Goal: Answer question/provide support: Share knowledge or assist other users

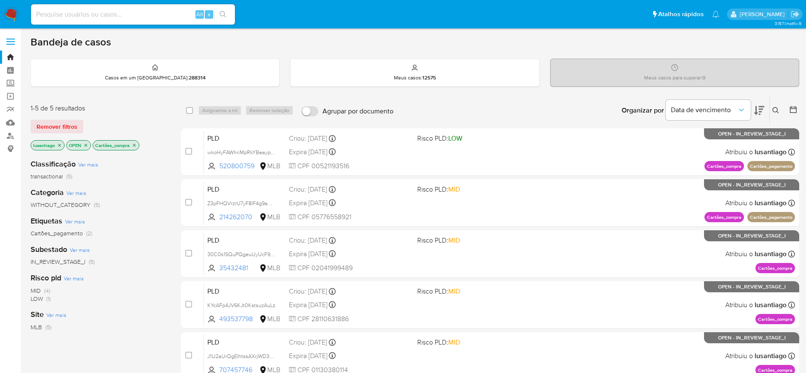
scroll to position [64, 0]
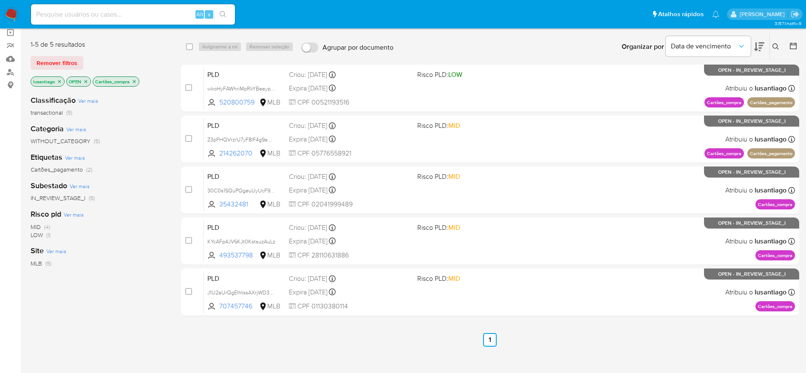
click at [119, 23] on div "Alt s" at bounding box center [133, 14] width 204 height 20
click at [120, 15] on input at bounding box center [133, 14] width 204 height 11
paste input "493537798"
type input "493537798"
click at [227, 16] on button "search-icon" at bounding box center [222, 15] width 17 height 12
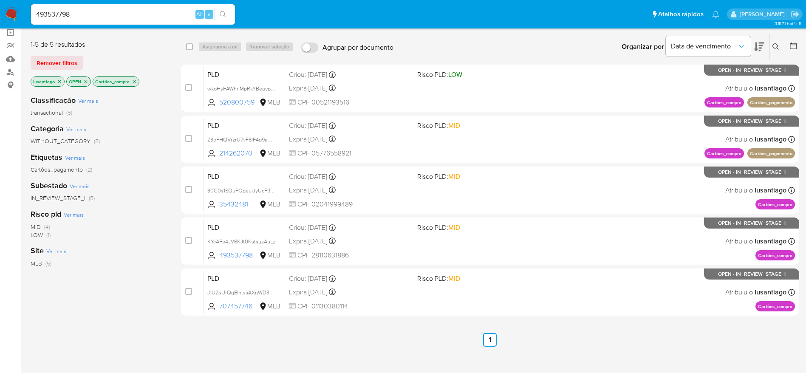
click at [131, 18] on input "493537798" at bounding box center [133, 14] width 204 height 11
click at [228, 12] on button "search-icon" at bounding box center [222, 15] width 17 height 12
click at [224, 9] on button "search-icon" at bounding box center [222, 15] width 17 height 12
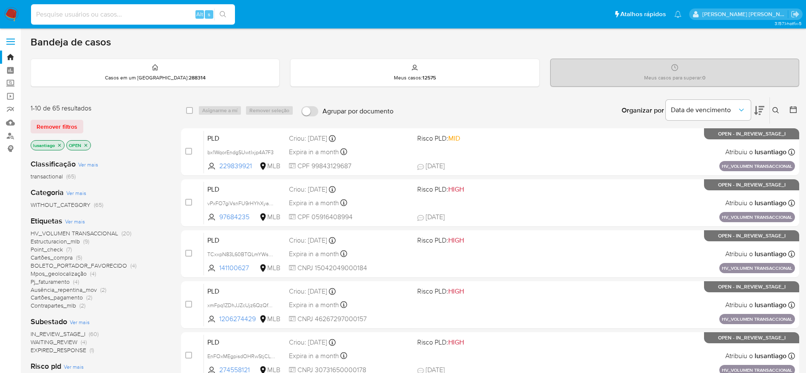
click at [129, 12] on input at bounding box center [133, 14] width 204 height 11
paste input "493537798"
type input "493537798"
click at [229, 16] on button "search-icon" at bounding box center [222, 15] width 17 height 12
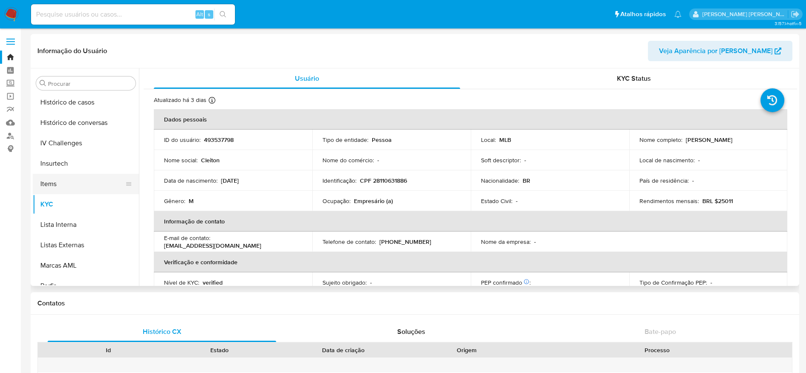
scroll to position [316, 0]
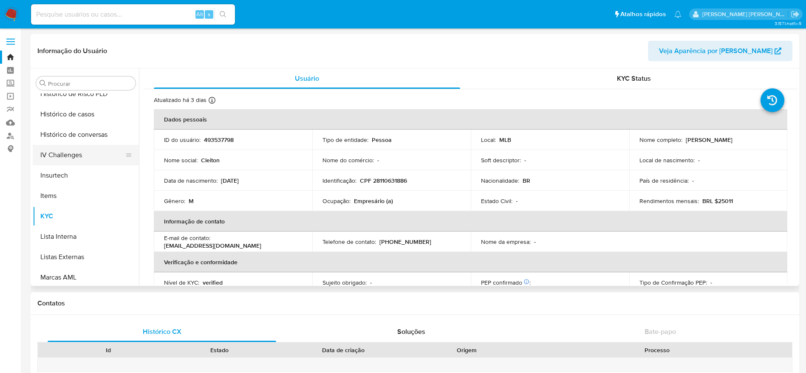
select select "10"
click at [77, 128] on button "Histórico de conversas" at bounding box center [82, 135] width 99 height 20
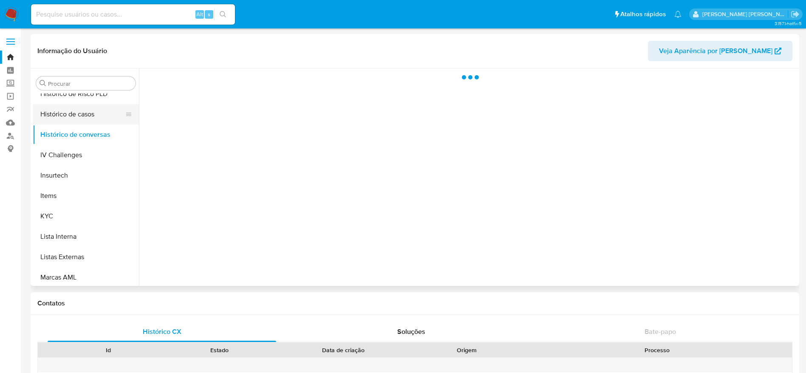
click at [79, 116] on button "Histórico de casos" at bounding box center [82, 114] width 99 height 20
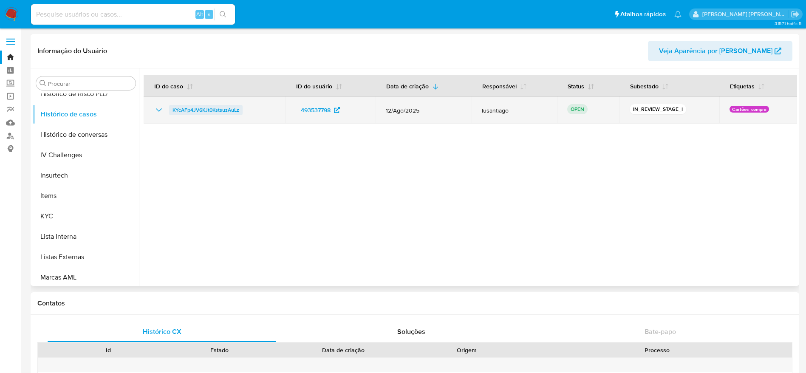
click at [223, 110] on span "KYcAFp4JV6KJt0KstsuzAuLz" at bounding box center [206, 110] width 67 height 10
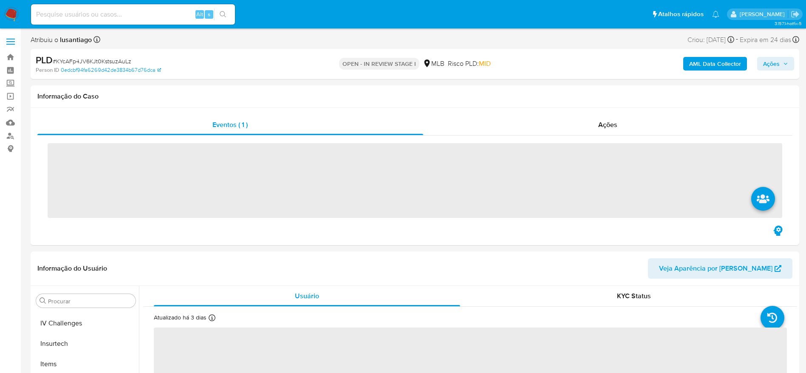
scroll to position [380, 0]
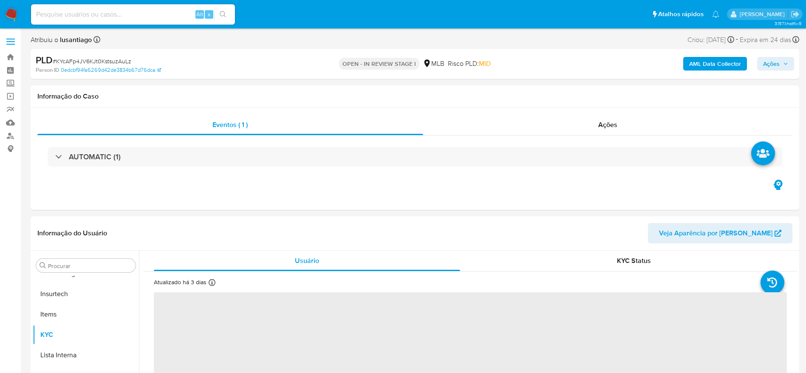
select select "10"
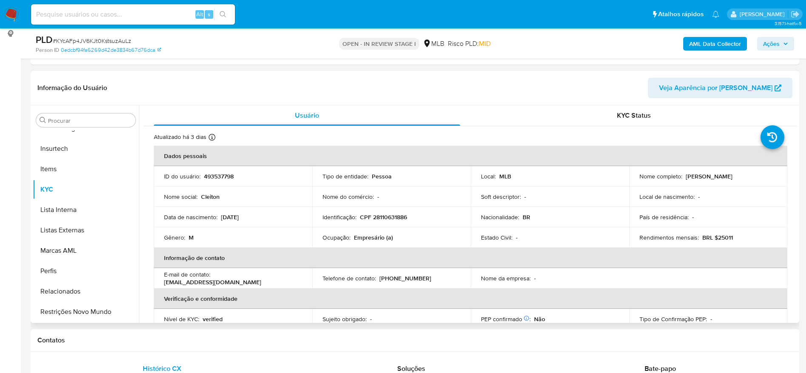
scroll to position [128, 0]
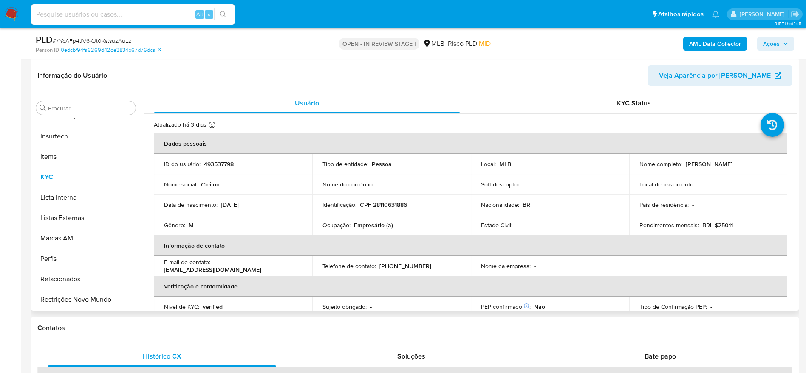
click at [396, 205] on p "CPF 28110631886" at bounding box center [383, 205] width 47 height 8
copy p "28110631886"
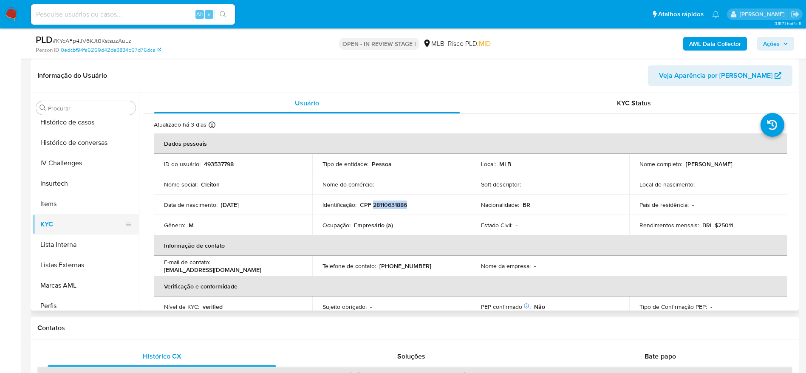
scroll to position [252, 0]
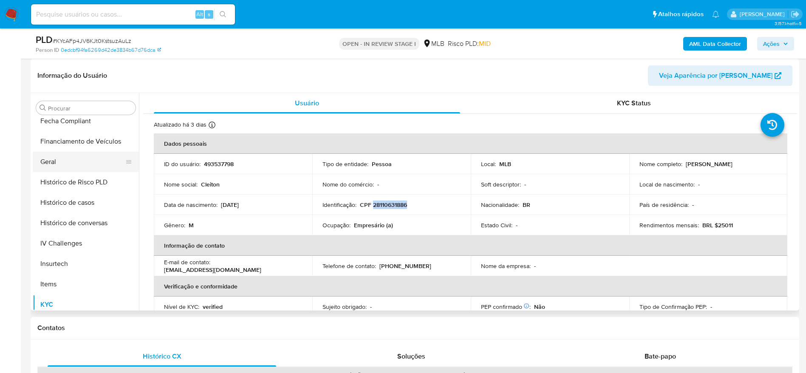
click at [49, 154] on button "Geral" at bounding box center [82, 162] width 99 height 20
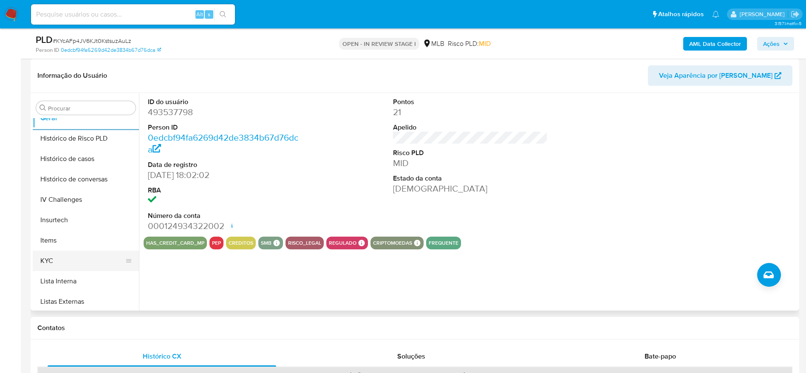
scroll to position [316, 0]
click at [76, 246] on button "KYC" at bounding box center [82, 241] width 99 height 20
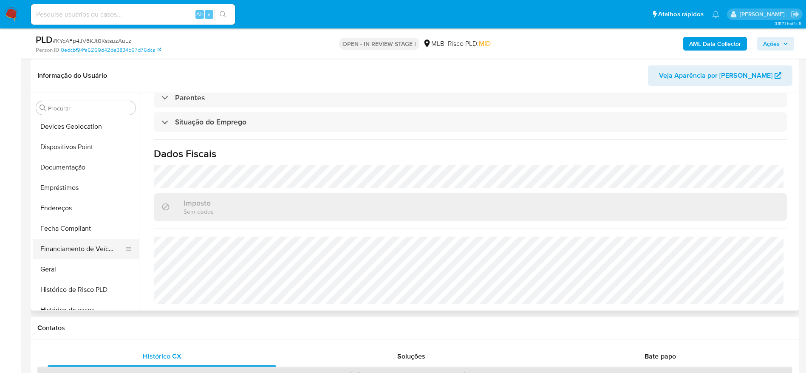
scroll to position [125, 0]
click at [68, 228] on button "Endereços" at bounding box center [82, 228] width 99 height 20
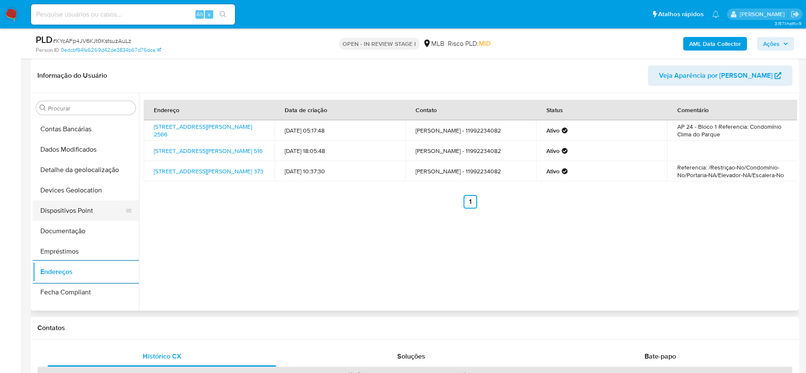
scroll to position [61, 0]
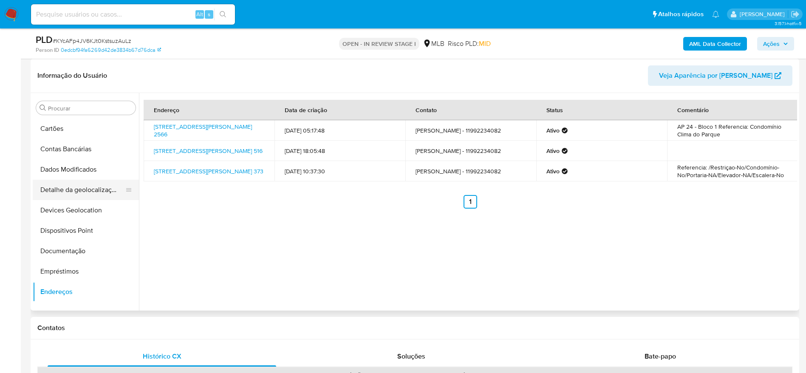
click at [86, 188] on button "Detalhe da geolocalização" at bounding box center [82, 190] width 99 height 20
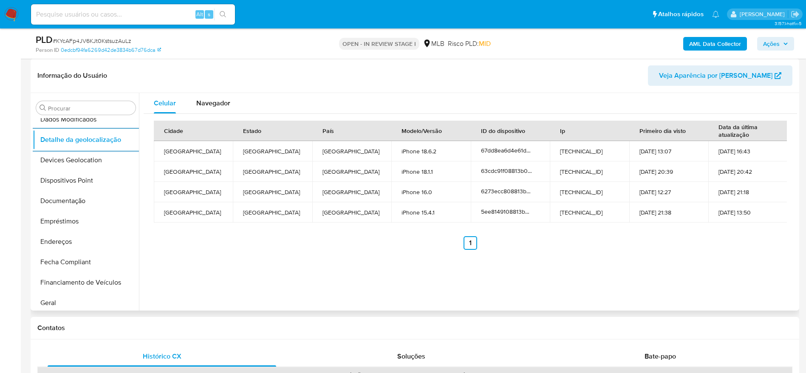
scroll to position [380, 0]
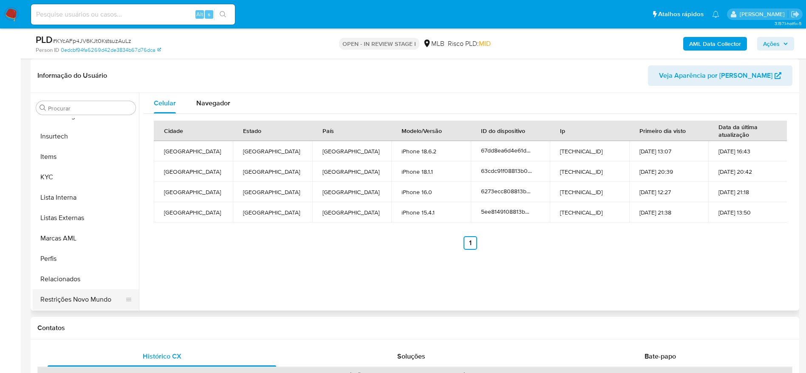
click at [91, 292] on button "Restrições Novo Mundo" at bounding box center [82, 300] width 99 height 20
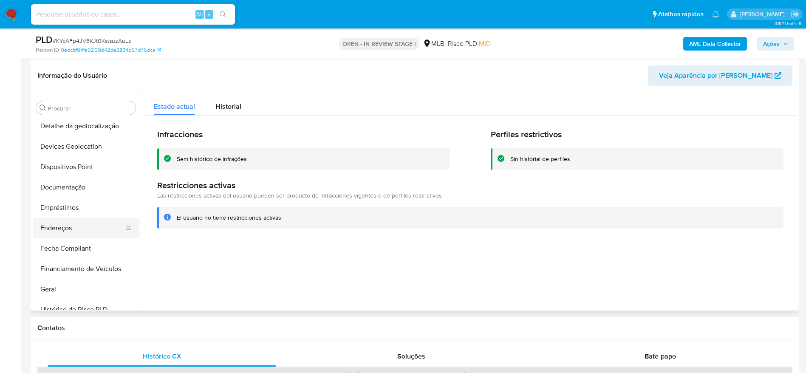
scroll to position [61, 0]
click at [83, 221] on button "Dispositivos Point" at bounding box center [82, 231] width 99 height 20
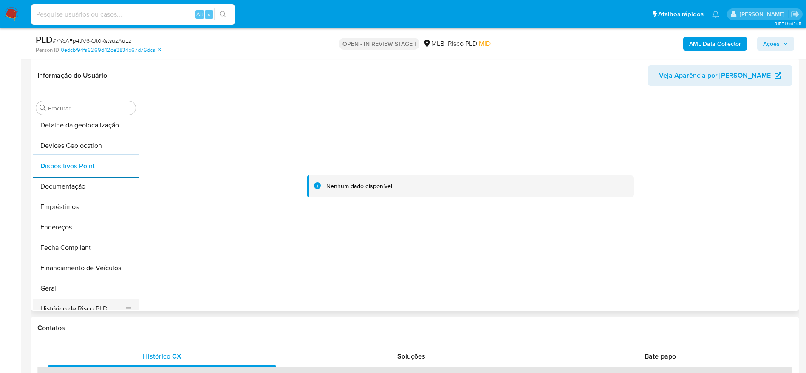
scroll to position [188, 0]
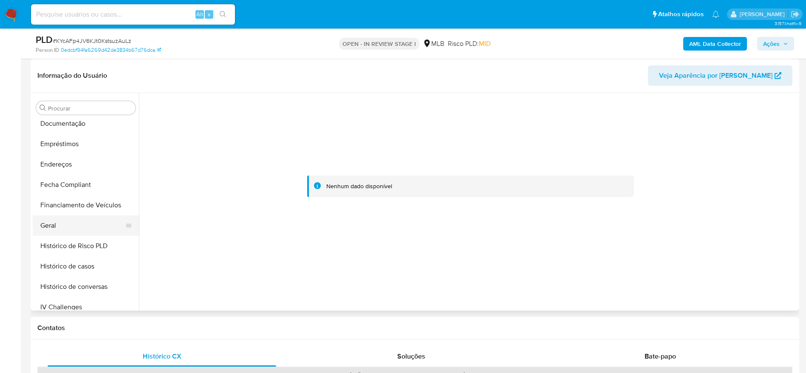
click at [58, 218] on button "Geral" at bounding box center [82, 226] width 99 height 20
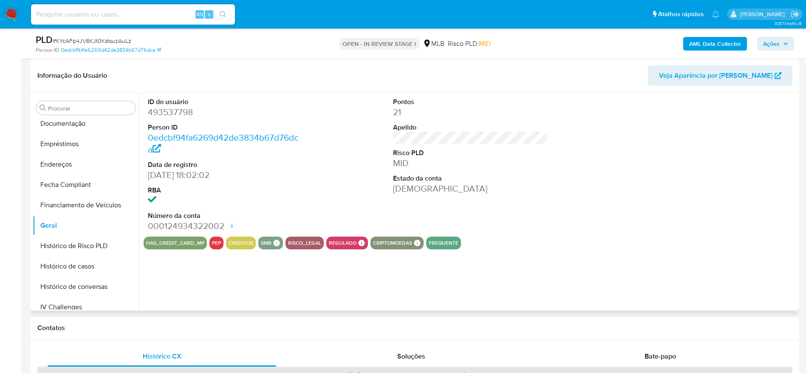
click at [181, 109] on dd "493537798" at bounding box center [225, 112] width 155 height 12
copy dd "493537798"
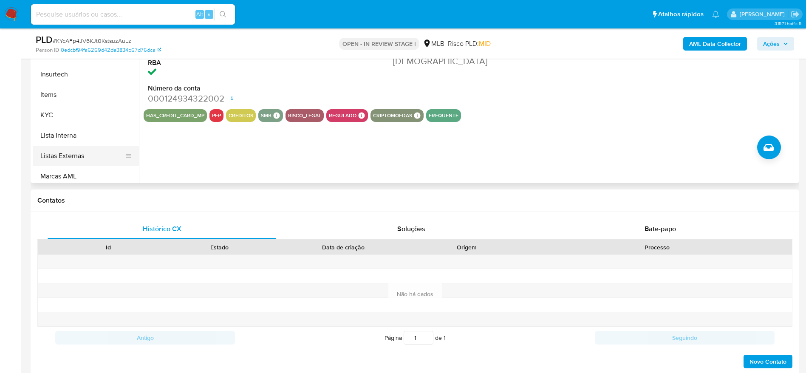
scroll to position [316, 0]
click at [73, 114] on button "KYC" at bounding box center [82, 113] width 99 height 20
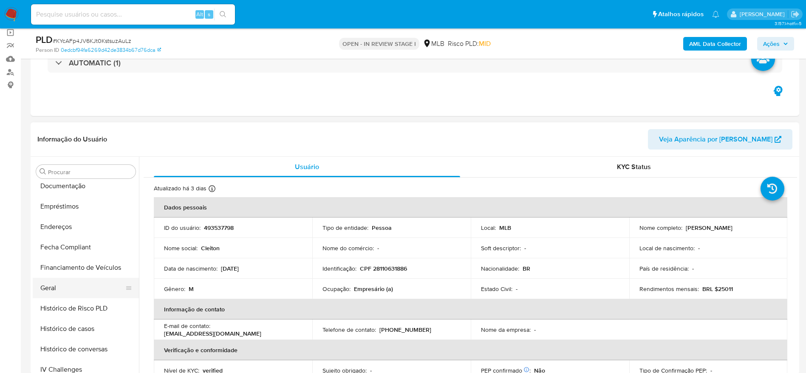
scroll to position [188, 0]
click at [71, 178] on div "Procurar" at bounding box center [85, 172] width 99 height 14
click at [74, 190] on button "Documentação" at bounding box center [82, 187] width 99 height 20
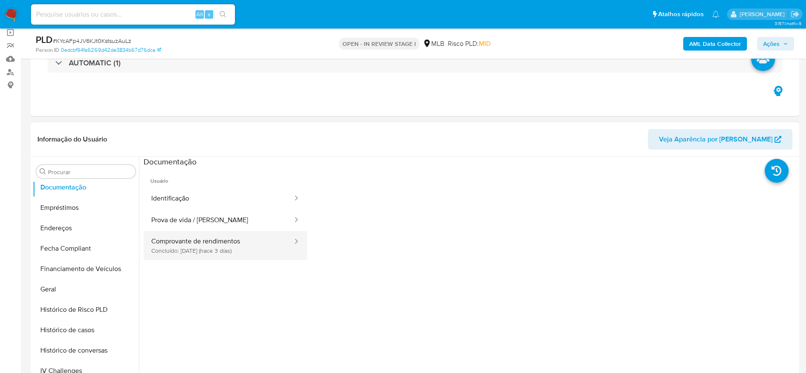
click at [222, 243] on button "Comprovante de rendimentos Concluído: 29/08/2025 (hace 3 días)" at bounding box center [219, 245] width 150 height 29
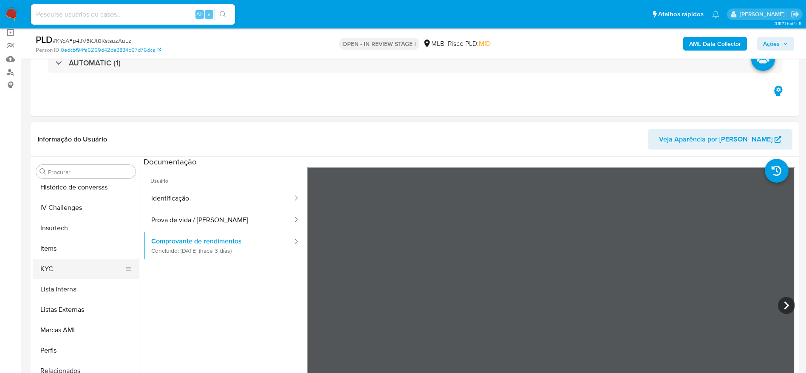
scroll to position [380, 0]
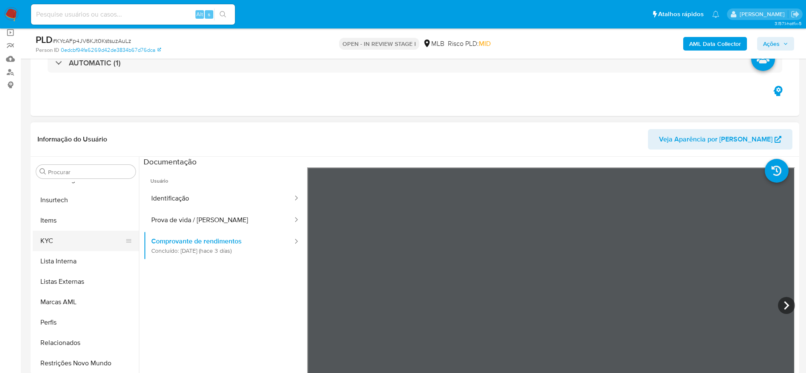
click at [69, 240] on button "KYC" at bounding box center [82, 241] width 99 height 20
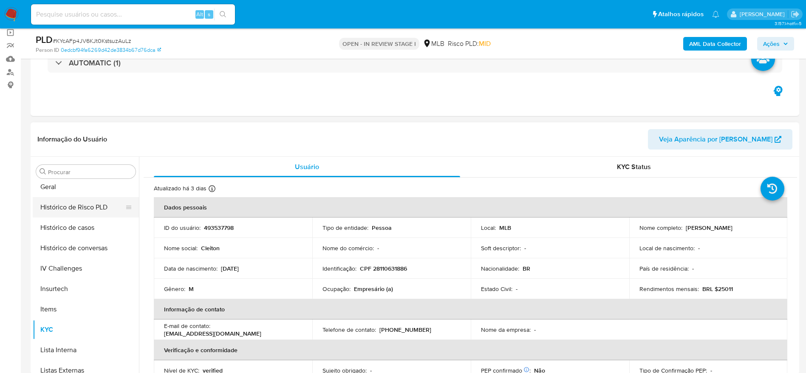
scroll to position [252, 0]
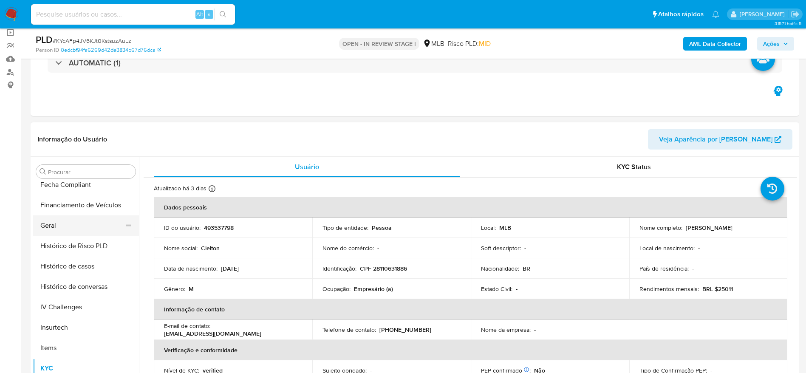
click at [53, 224] on button "Geral" at bounding box center [82, 226] width 99 height 20
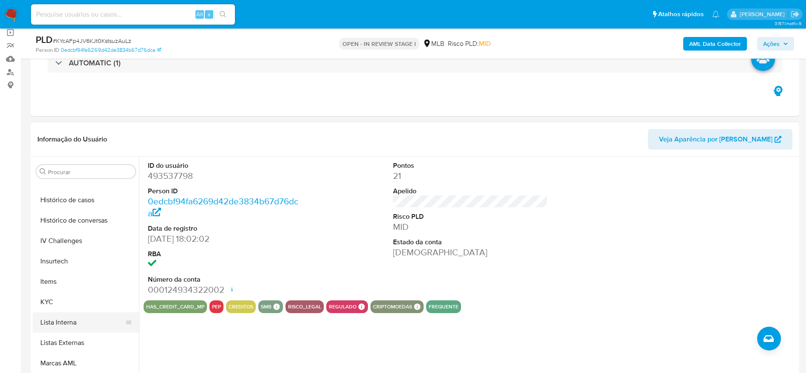
scroll to position [380, 0]
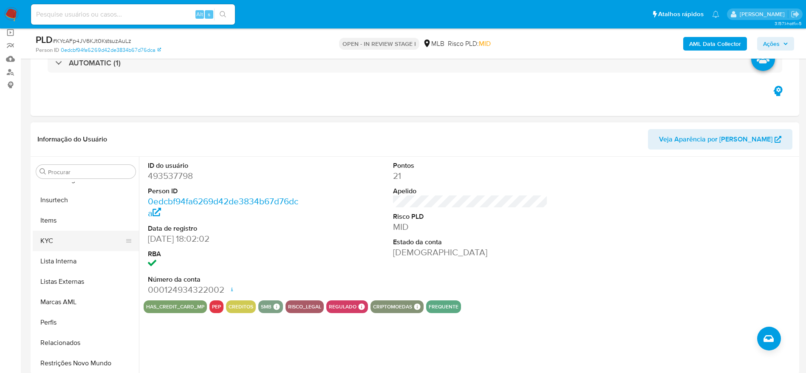
click at [60, 248] on button "KYC" at bounding box center [82, 241] width 99 height 20
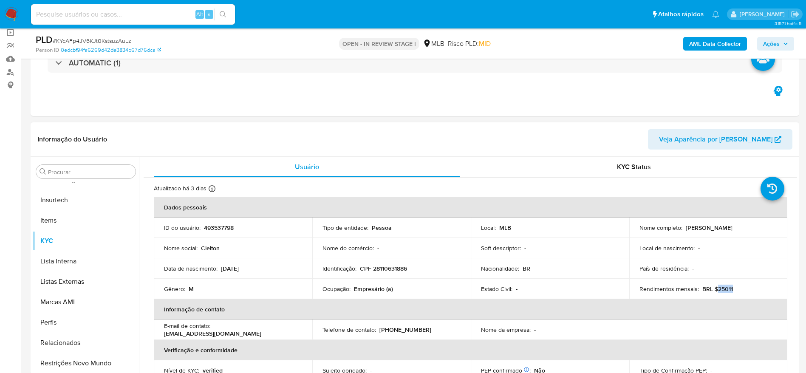
drag, startPoint x: 732, startPoint y: 288, endPoint x: 716, endPoint y: 287, distance: 15.7
click at [716, 287] on div "Rendimentos mensais : BRL $25011" at bounding box center [709, 289] width 138 height 8
copy p "25011"
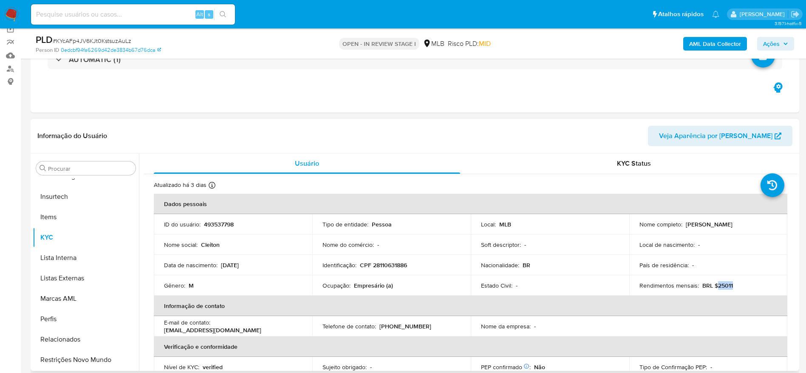
scroll to position [64, 0]
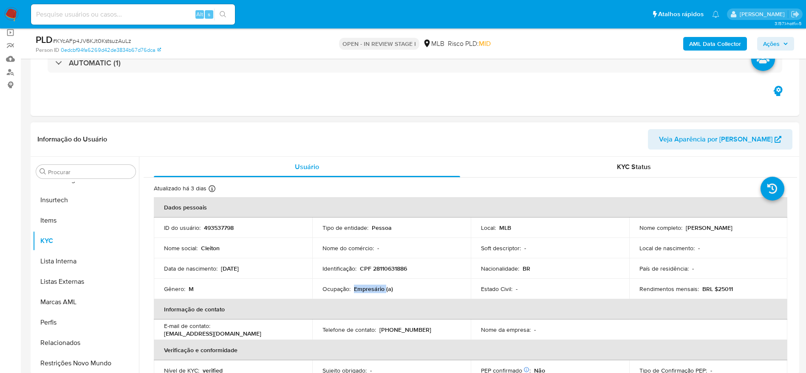
drag, startPoint x: 385, startPoint y: 288, endPoint x: 355, endPoint y: 291, distance: 30.8
click at [354, 291] on p "Empresário (a)" at bounding box center [373, 289] width 39 height 8
copy p "Empresário"
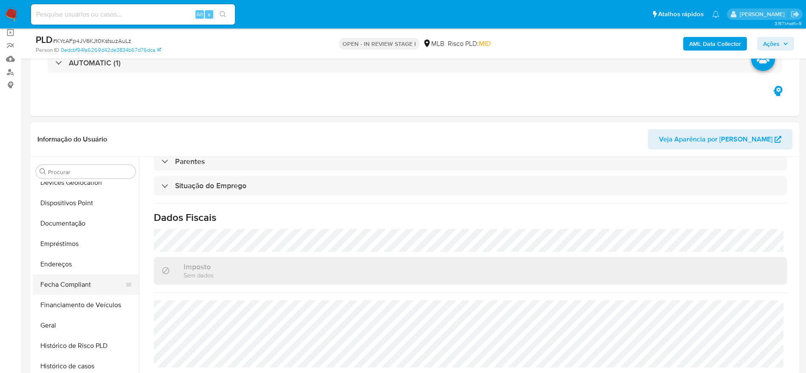
scroll to position [125, 0]
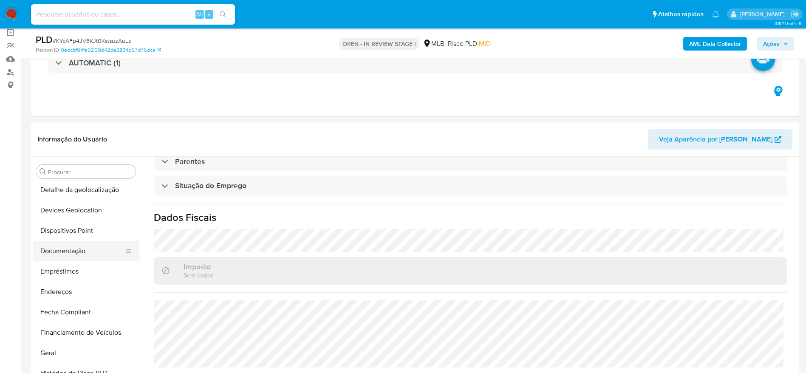
click at [72, 245] on button "Documentação" at bounding box center [82, 251] width 99 height 20
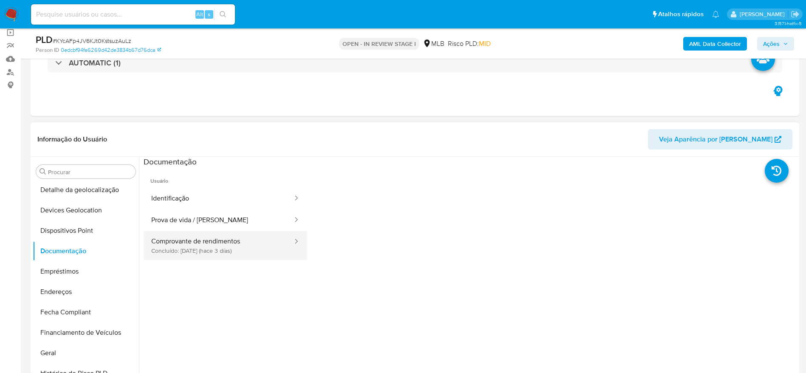
click at [214, 256] on button "Comprovante de rendimentos Concluído: 29/08/2025 (hace 3 días)" at bounding box center [219, 245] width 150 height 29
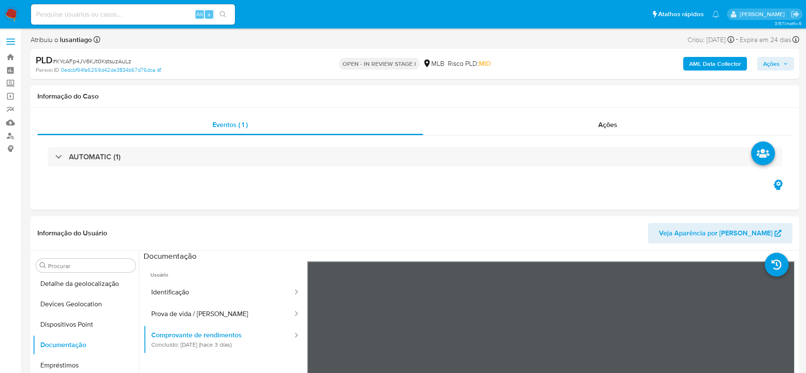
click at [755, 50] on div "PLD # KYcAFp4JV6KJt0KstsuzAuLz Person ID 0edcbf94fa6269d42de3834b67d76dca OPEN …" at bounding box center [415, 64] width 769 height 30
click at [766, 62] on span "Ações" at bounding box center [772, 64] width 17 height 14
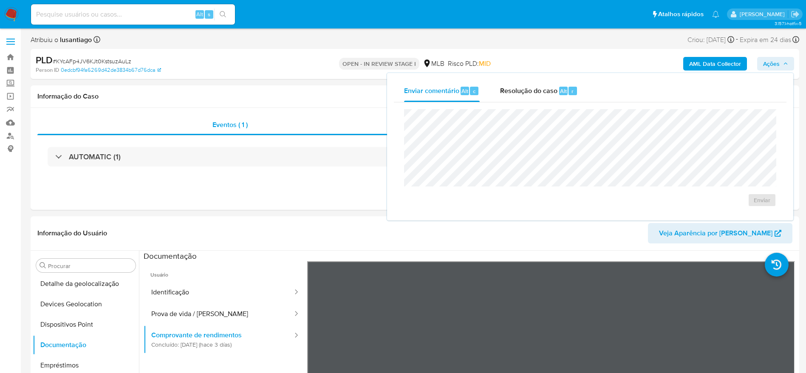
drag, startPoint x: 543, startPoint y: 93, endPoint x: 539, endPoint y: 106, distance: 14.0
click at [543, 97] on div "Resolução do caso Alt r" at bounding box center [539, 91] width 78 height 22
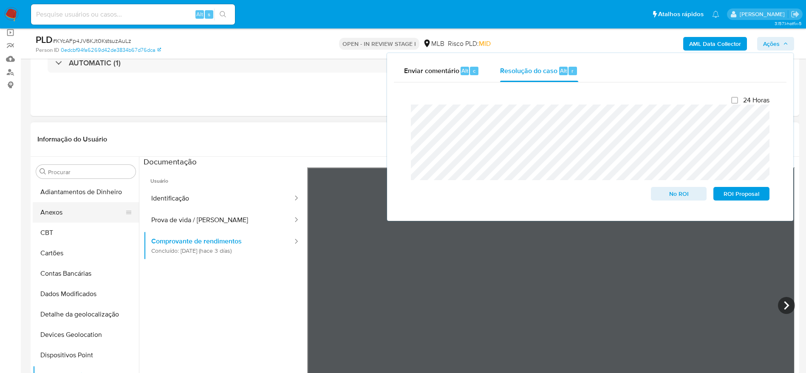
click at [77, 218] on button "Anexos" at bounding box center [82, 212] width 99 height 20
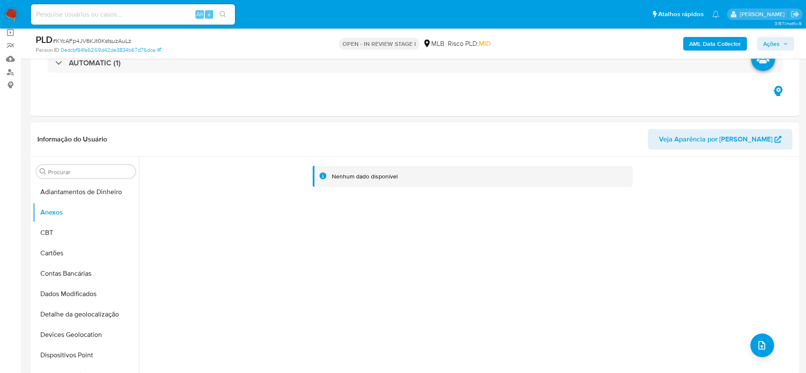
click at [718, 47] on b "AML Data Collector" at bounding box center [716, 44] width 52 height 14
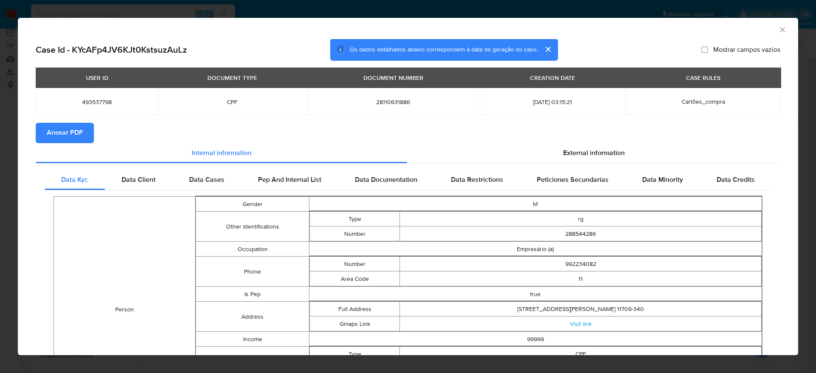
click at [51, 133] on span "Anexar PDF" at bounding box center [65, 133] width 36 height 19
click at [778, 30] on icon "Fechar a janela" at bounding box center [782, 30] width 9 height 9
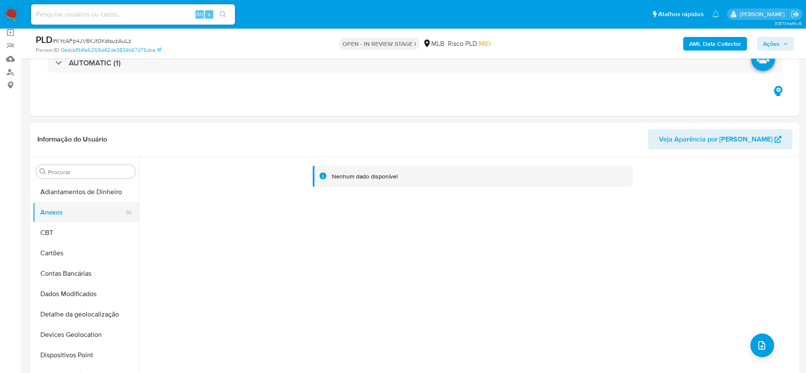
click at [58, 222] on button "Anexos" at bounding box center [82, 212] width 99 height 20
click at [65, 230] on button "CBT" at bounding box center [82, 233] width 99 height 20
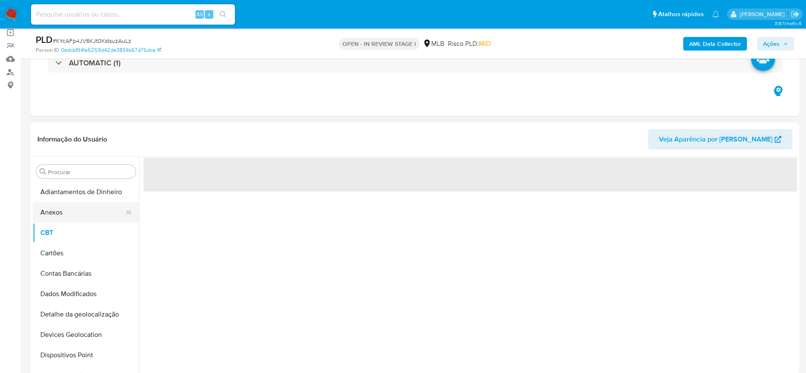
click at [66, 212] on button "Anexos" at bounding box center [82, 212] width 99 height 20
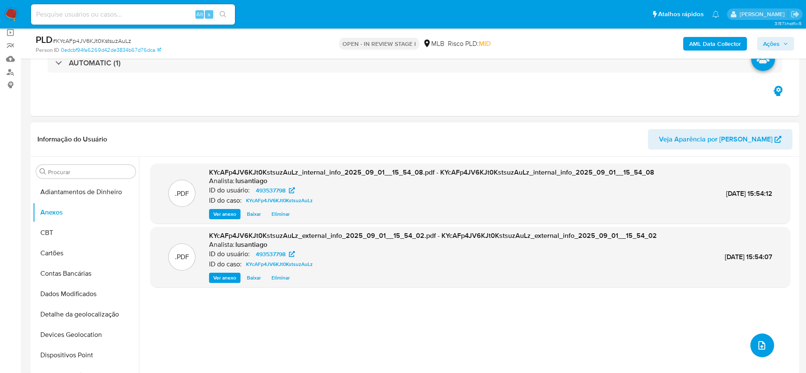
click at [763, 349] on span "upload-file" at bounding box center [762, 346] width 10 height 10
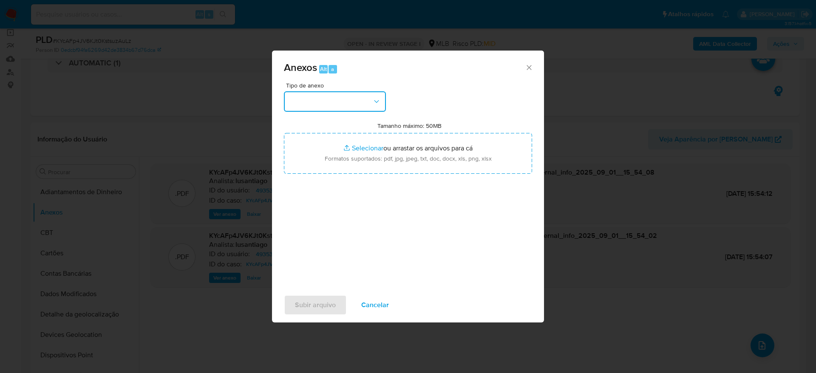
click at [372, 100] on icon "button" at bounding box center [376, 101] width 9 height 9
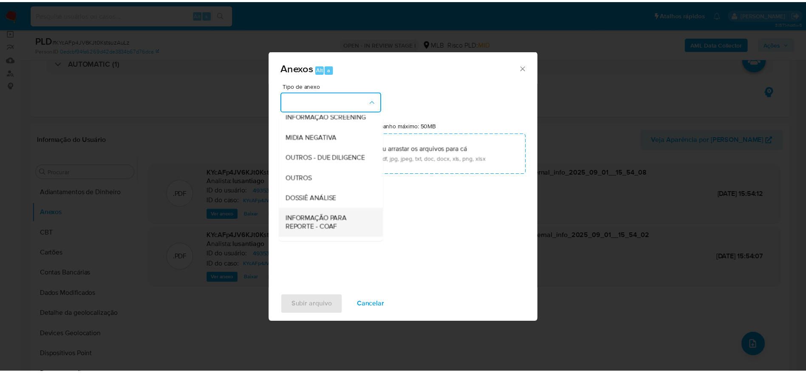
scroll to position [131, 0]
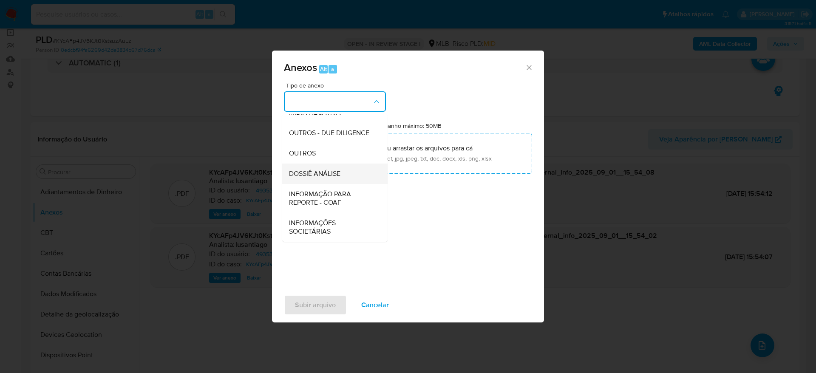
click at [306, 173] on span "DOSSIÊ ANÁLISE" at bounding box center [314, 174] width 51 height 9
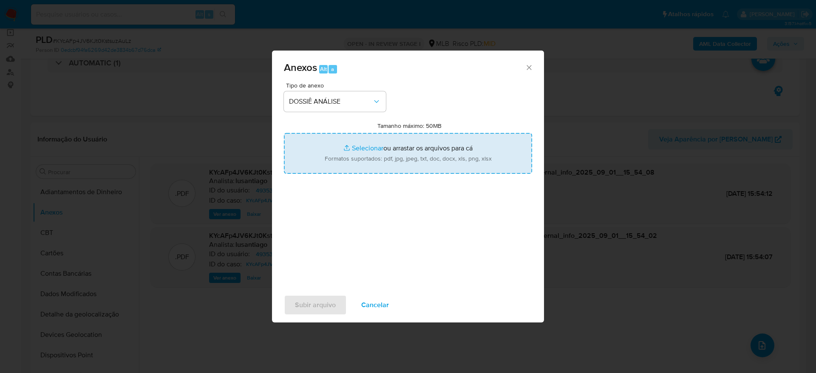
type input "C:\fakepath\Mulan 493537798_2025_09_01_14_09_21.xlsx"
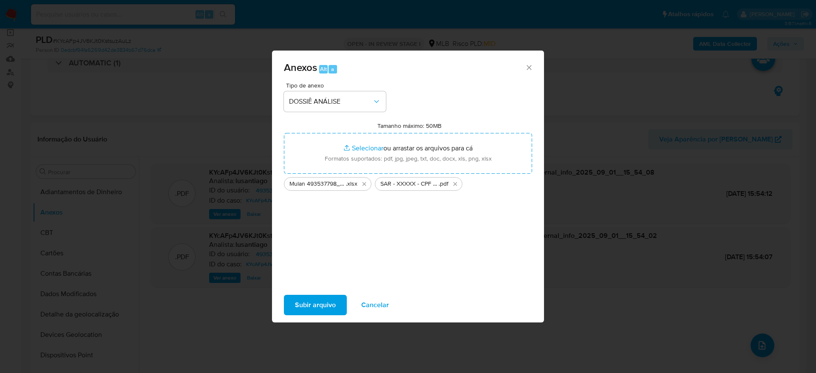
click at [302, 306] on span "Subir arquivo" at bounding box center [315, 305] width 41 height 19
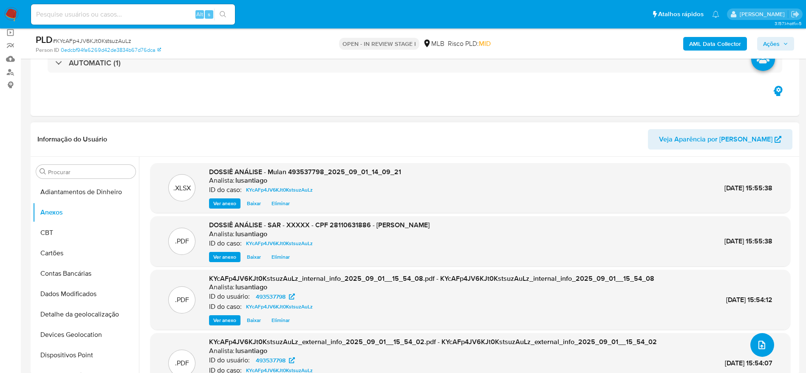
scroll to position [0, 0]
click at [776, 36] on div "AML Data Collector Ações" at bounding box center [669, 44] width 251 height 20
click at [783, 42] on span "Ações" at bounding box center [776, 44] width 25 height 12
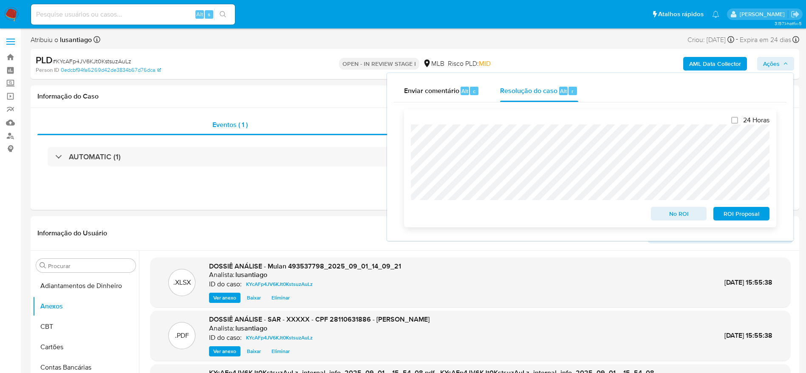
click at [752, 216] on span "ROI Proposal" at bounding box center [742, 214] width 44 height 12
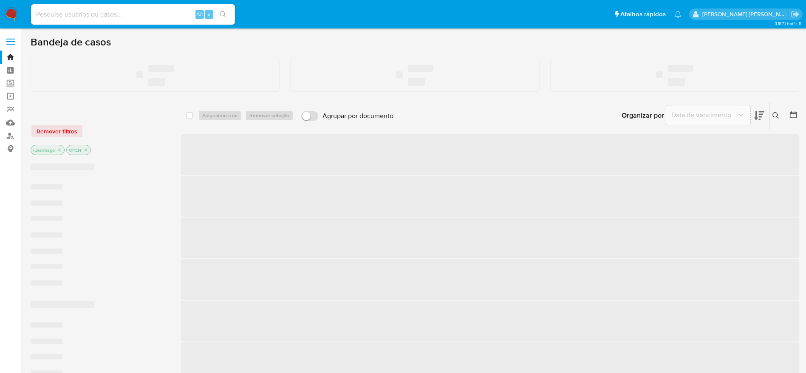
click at [120, 11] on input at bounding box center [133, 14] width 204 height 11
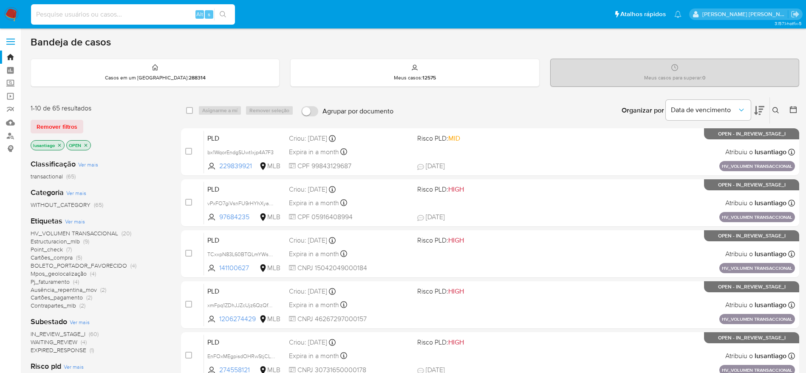
click at [120, 11] on input at bounding box center [133, 14] width 204 height 11
paste input "2425193773"
type input "2425193773"
click at [228, 16] on button "search-icon" at bounding box center [222, 15] width 17 height 12
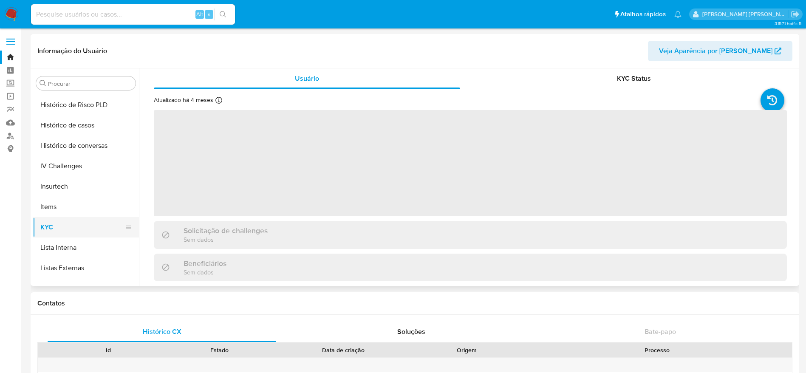
scroll to position [241, 0]
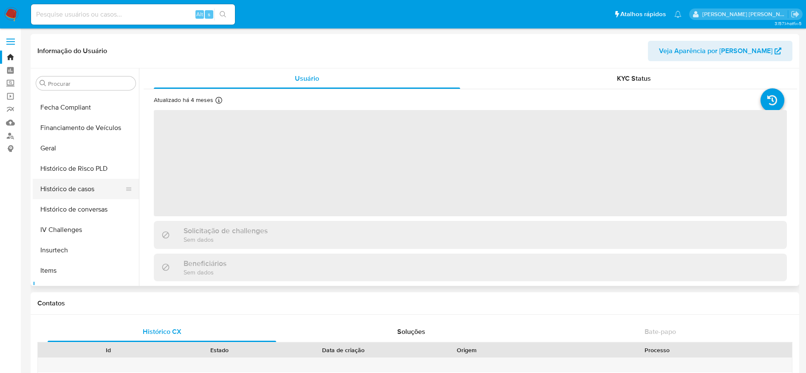
click at [79, 190] on button "Histórico de casos" at bounding box center [82, 189] width 99 height 20
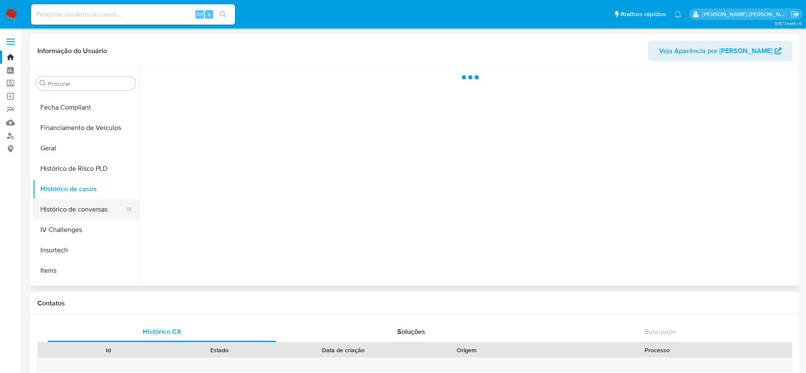
select select "10"
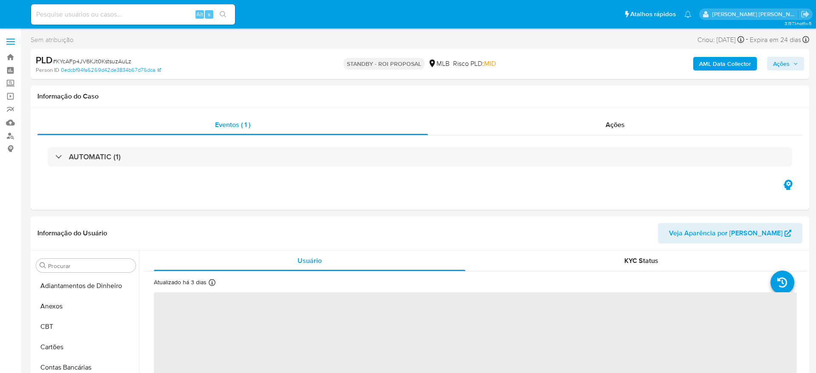
select select "10"
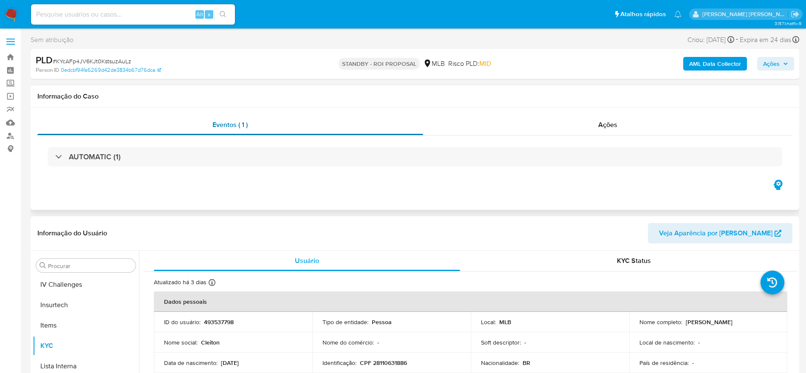
scroll to position [380, 0]
click at [9, 55] on link "Bandeja" at bounding box center [50, 57] width 101 height 13
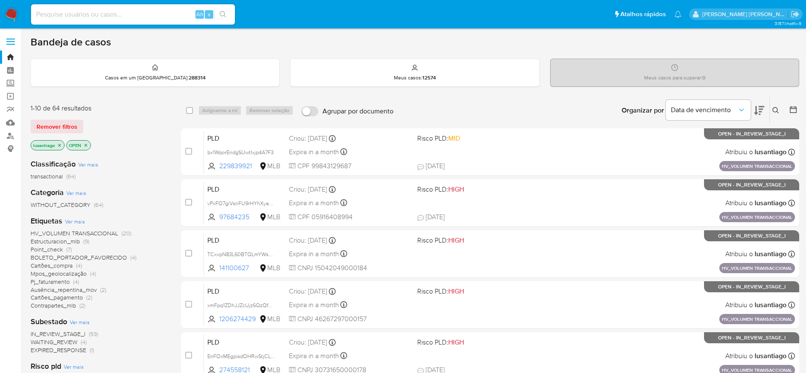
click at [132, 17] on input at bounding box center [133, 14] width 204 height 11
paste input "214262070"
type input "214262070"
click at [224, 11] on icon "search-icon" at bounding box center [223, 14] width 7 height 7
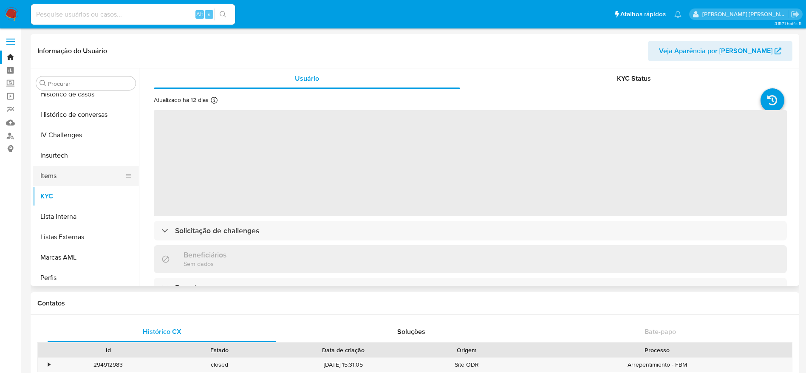
scroll to position [252, 0]
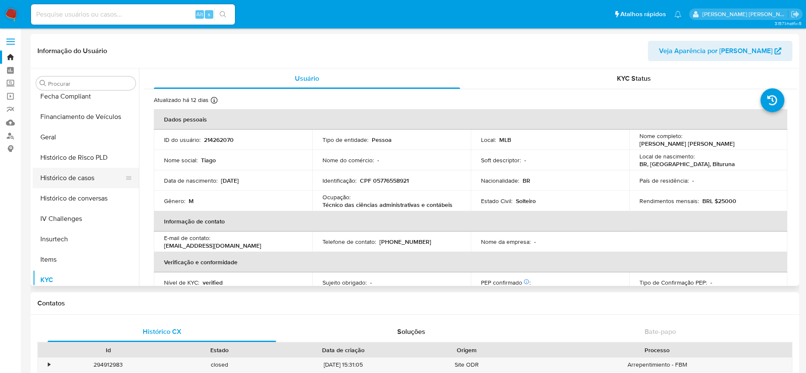
click at [64, 176] on button "Histórico de casos" at bounding box center [82, 178] width 99 height 20
select select "10"
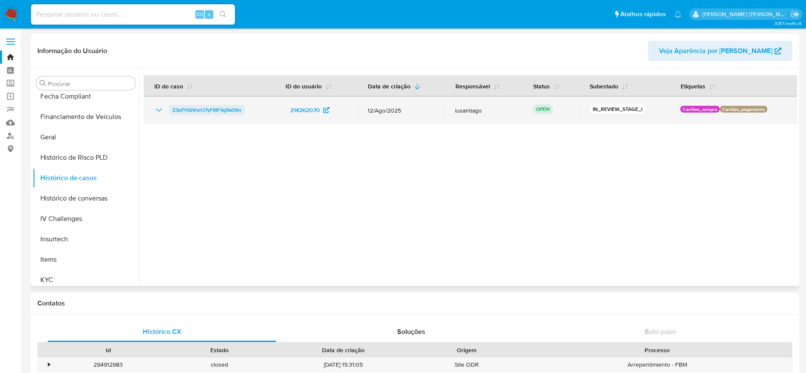
click at [226, 109] on span "Z3pFHQVrzrU7yF8IF4g9aO6n" at bounding box center [207, 110] width 69 height 10
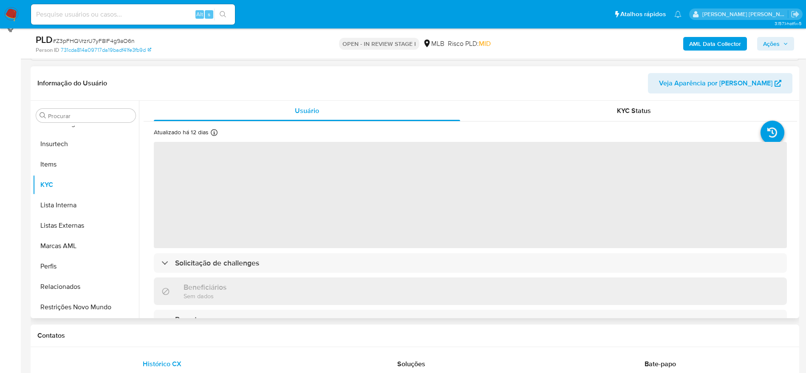
scroll to position [128, 0]
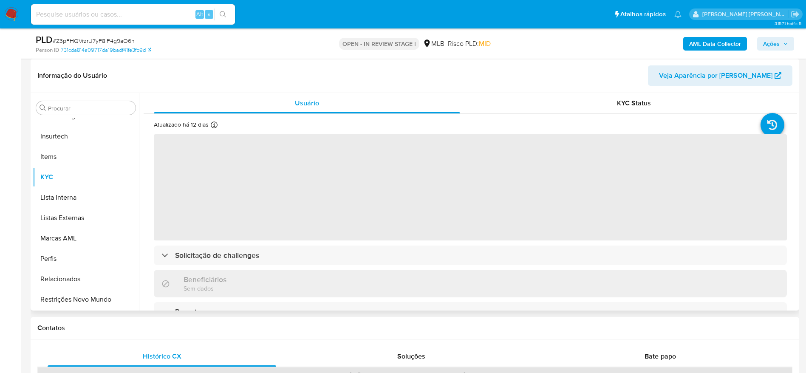
select select "10"
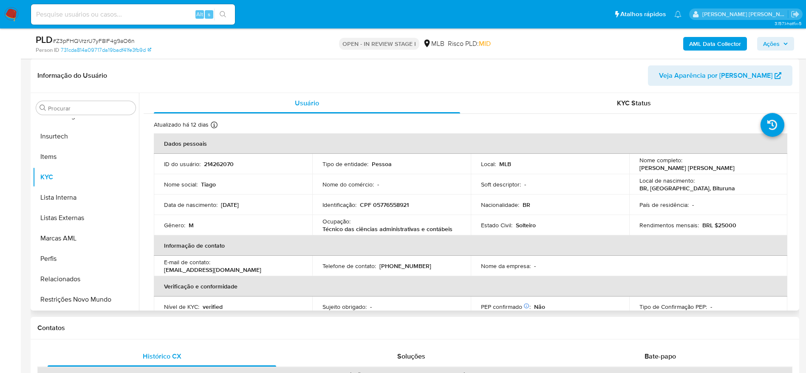
click at [391, 205] on p "CPF 05776558921" at bounding box center [384, 205] width 49 height 8
copy p "05776558921"
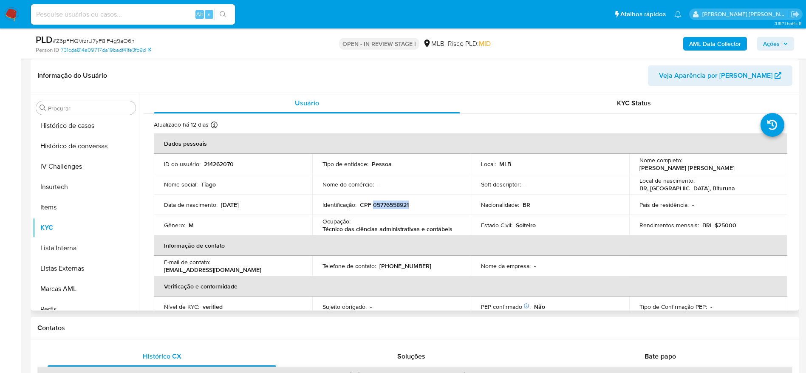
scroll to position [252, 0]
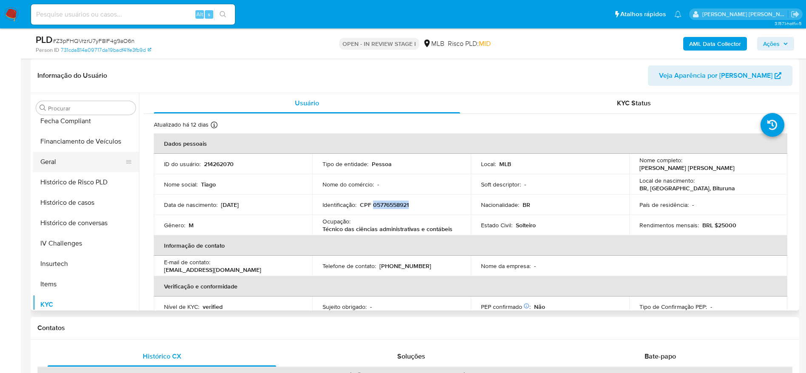
click at [76, 154] on button "Geral" at bounding box center [82, 162] width 99 height 20
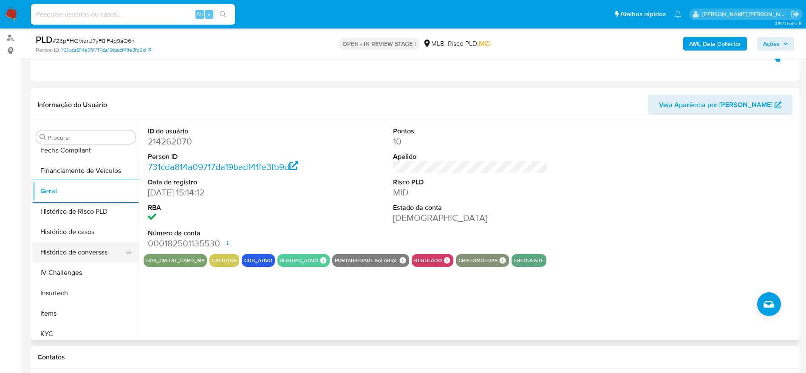
scroll to position [128, 0]
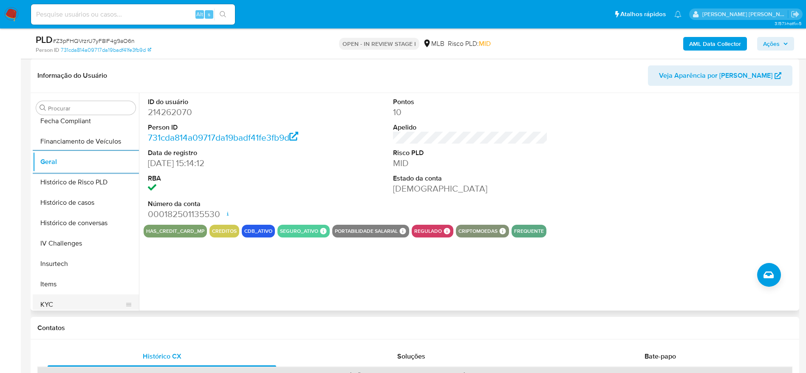
click at [62, 306] on button "KYC" at bounding box center [82, 305] width 99 height 20
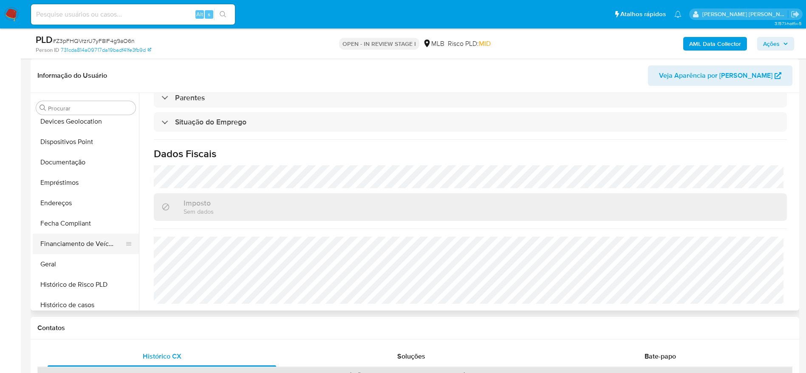
scroll to position [125, 0]
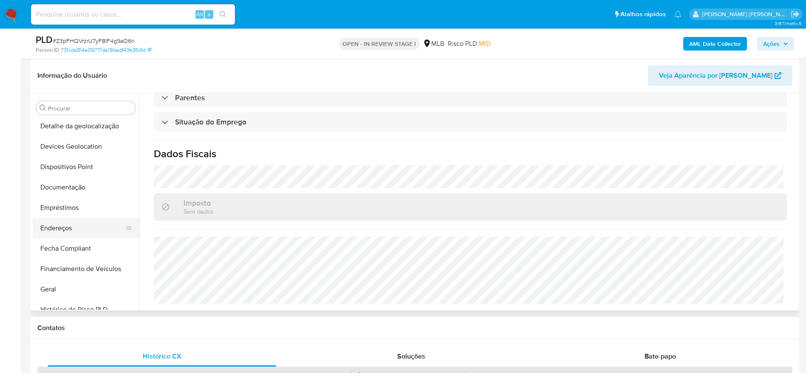
click at [70, 219] on button "Endereços" at bounding box center [82, 228] width 99 height 20
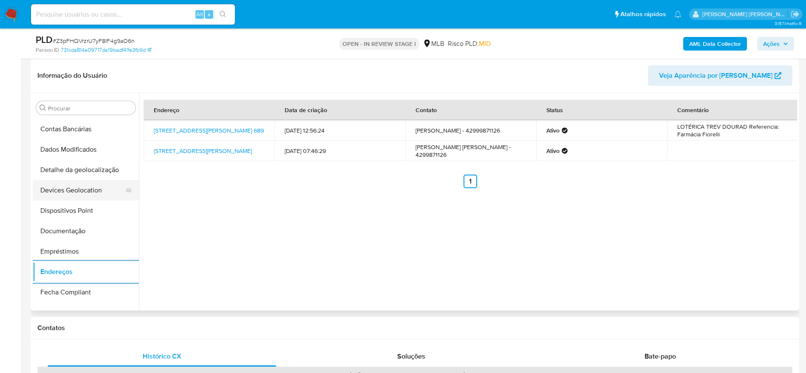
scroll to position [61, 0]
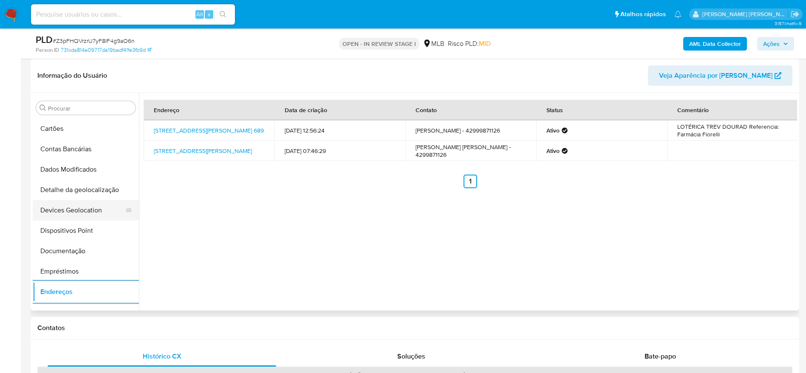
click at [86, 204] on button "Devices Geolocation" at bounding box center [82, 210] width 99 height 20
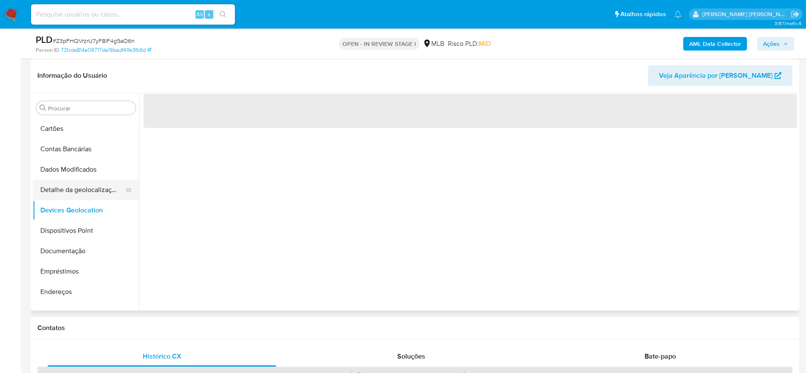
click at [92, 189] on button "Detalhe da geolocalização" at bounding box center [82, 190] width 99 height 20
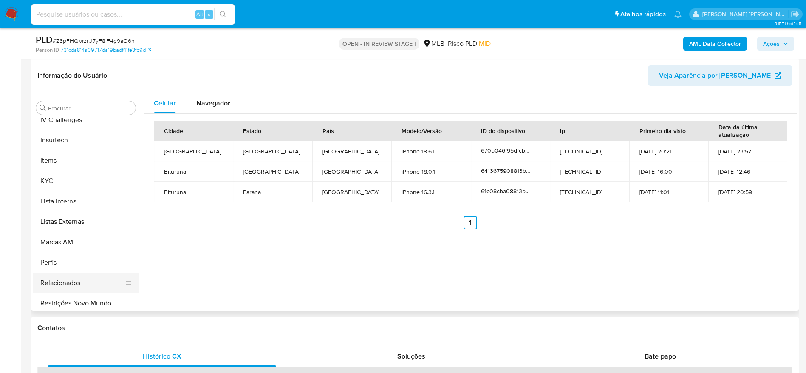
scroll to position [380, 0]
drag, startPoint x: 87, startPoint y: 303, endPoint x: 404, endPoint y: 307, distance: 317.2
click at [88, 304] on button "Restrições Novo Mundo" at bounding box center [86, 300] width 106 height 20
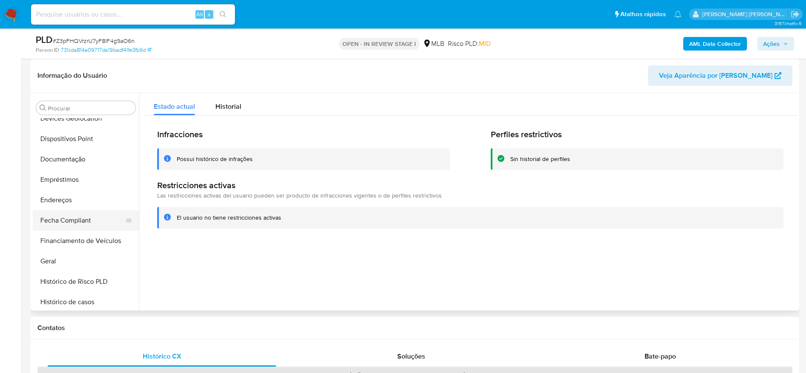
scroll to position [125, 0]
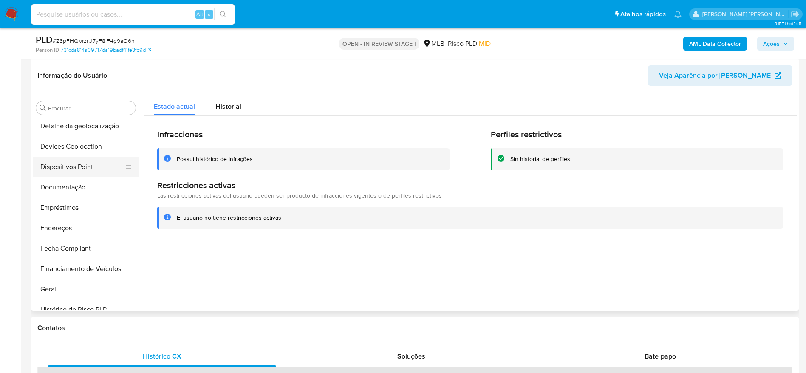
click at [73, 167] on button "Dispositivos Point" at bounding box center [82, 167] width 99 height 20
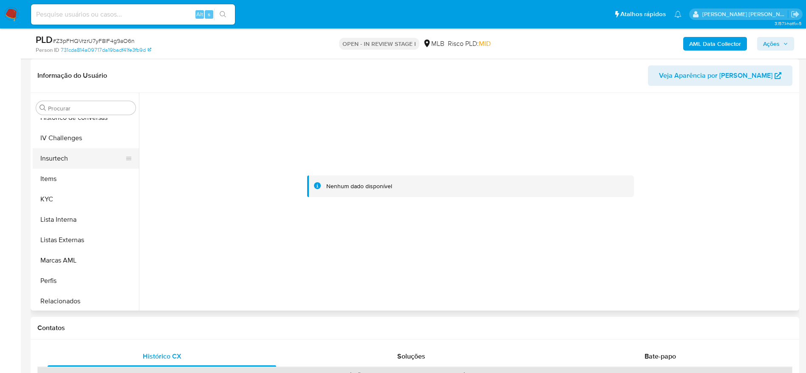
scroll to position [380, 0]
click at [64, 177] on button "KYC" at bounding box center [82, 177] width 99 height 20
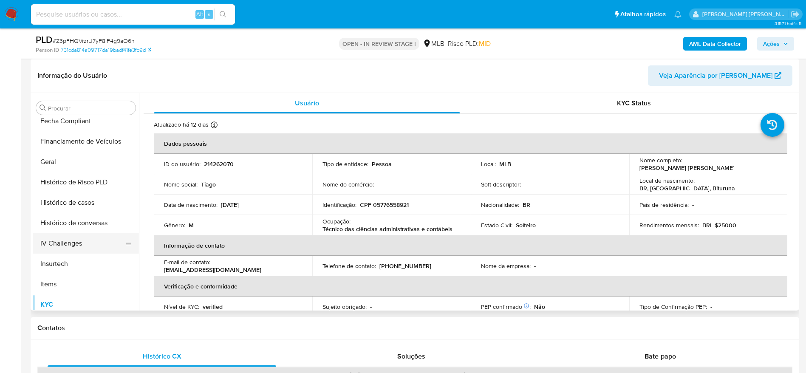
scroll to position [188, 0]
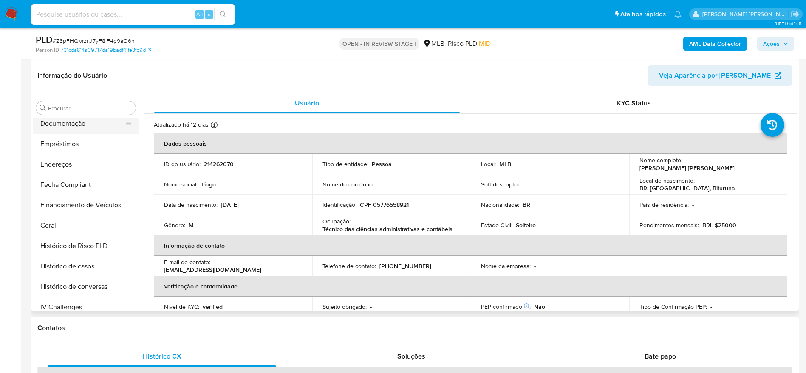
click at [71, 128] on button "Documentação" at bounding box center [82, 124] width 99 height 20
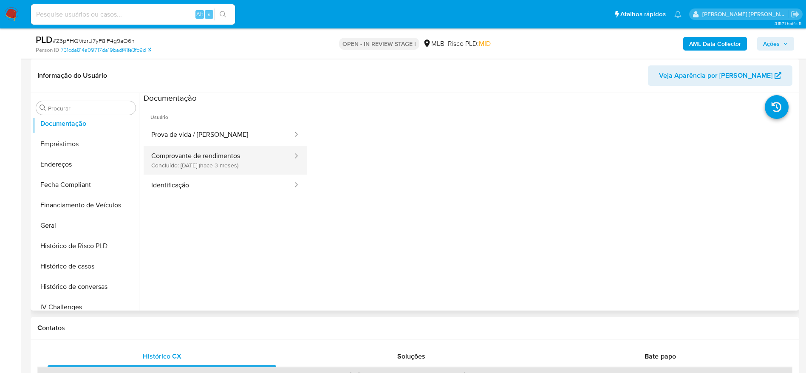
click at [182, 168] on button "Comprovante de rendimentos Concluído: 23/05/2025 (hace 3 meses)" at bounding box center [219, 160] width 150 height 29
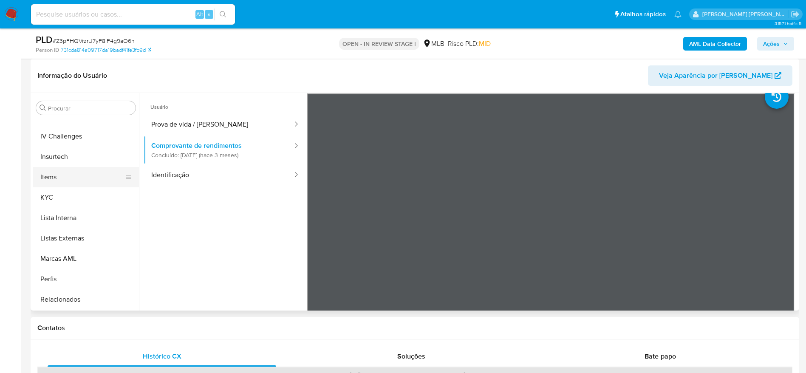
scroll to position [380, 0]
click at [57, 173] on button "KYC" at bounding box center [82, 177] width 99 height 20
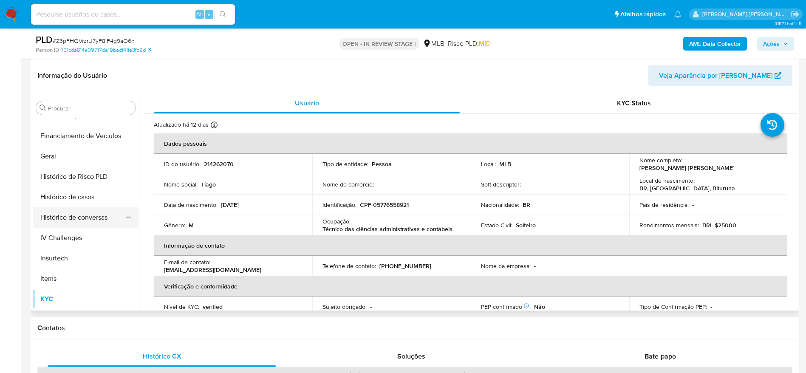
scroll to position [252, 0]
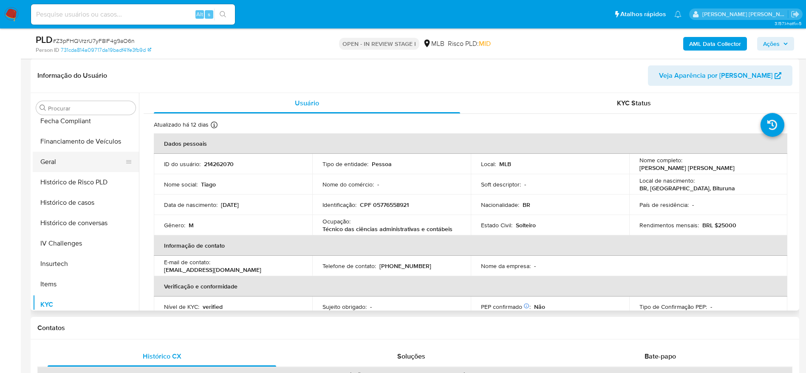
click at [55, 155] on button "Geral" at bounding box center [82, 162] width 99 height 20
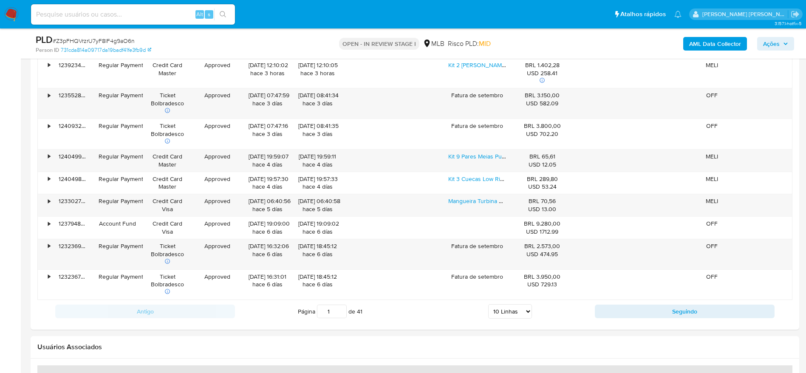
scroll to position [1020, 0]
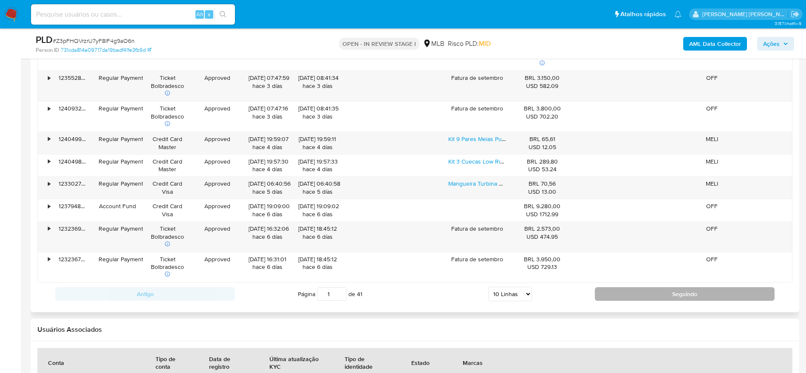
click at [652, 288] on button "Seguindo" at bounding box center [685, 294] width 180 height 14
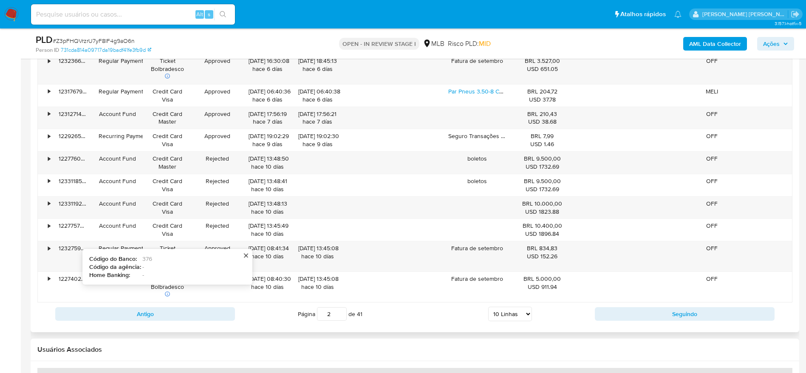
scroll to position [957, 0]
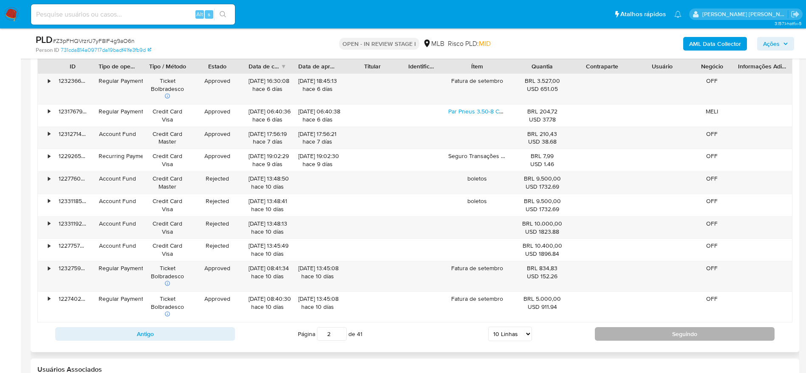
click at [629, 336] on button "Seguindo" at bounding box center [685, 334] width 180 height 14
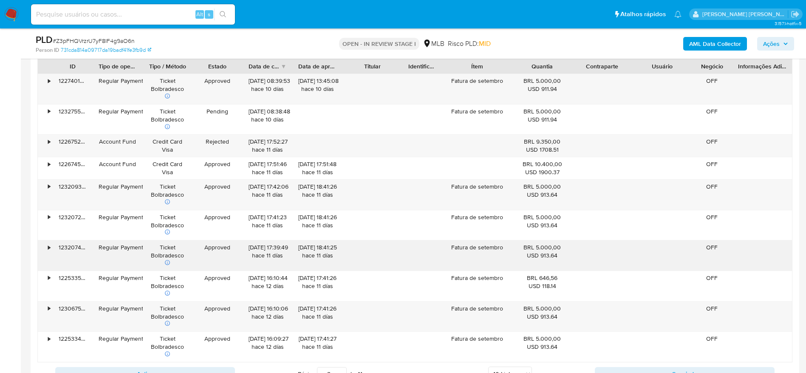
scroll to position [1020, 0]
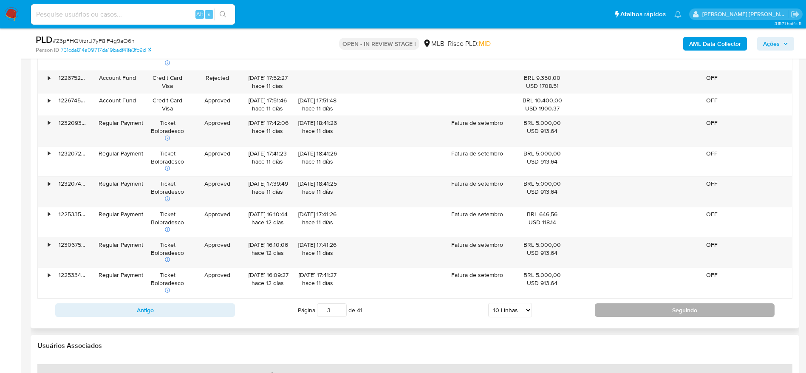
click at [613, 314] on button "Seguindo" at bounding box center [685, 311] width 180 height 14
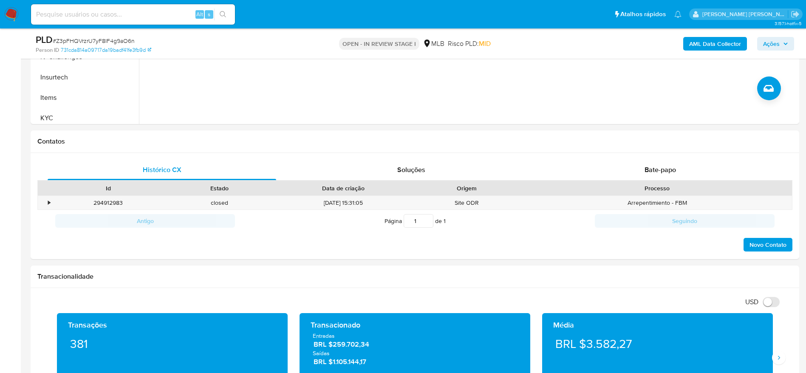
scroll to position [64, 0]
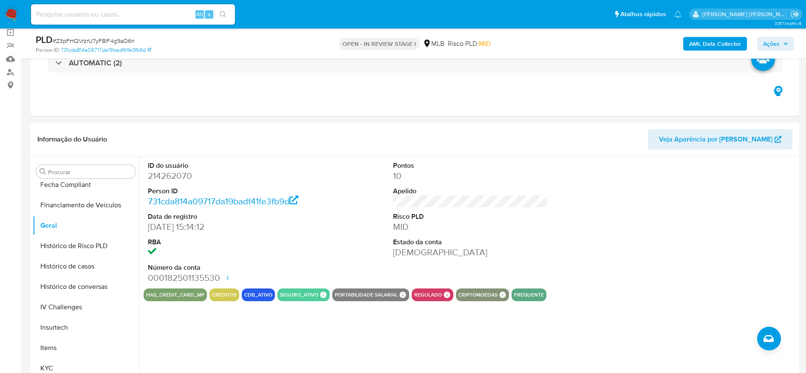
click at [163, 178] on dd "214262070" at bounding box center [225, 176] width 155 height 12
copy dd "214262070"
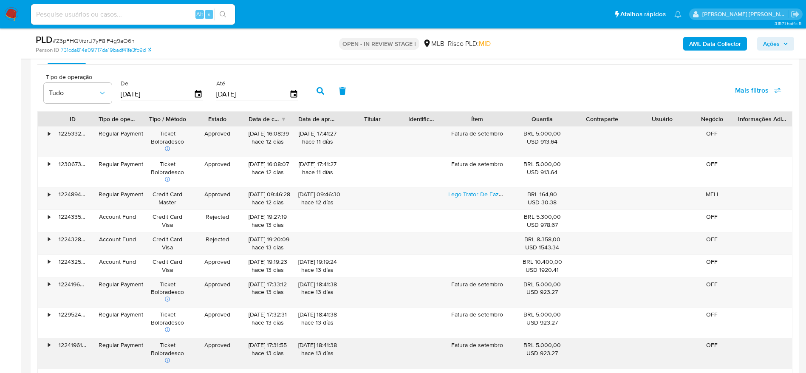
scroll to position [893, 0]
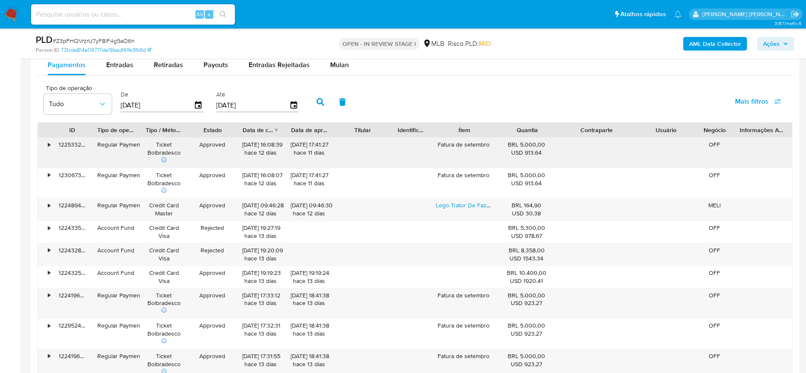
click at [650, 138] on div "ID Tipo de operação Tipo / Método Estado Data de criação Data de aprovação Titu…" at bounding box center [414, 266] width 755 height 288
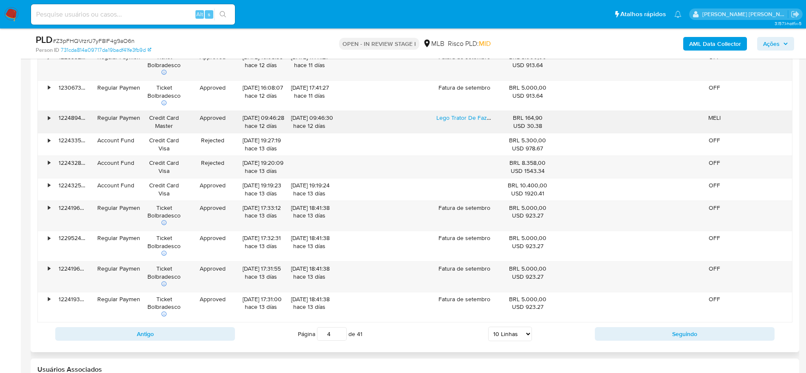
scroll to position [1020, 0]
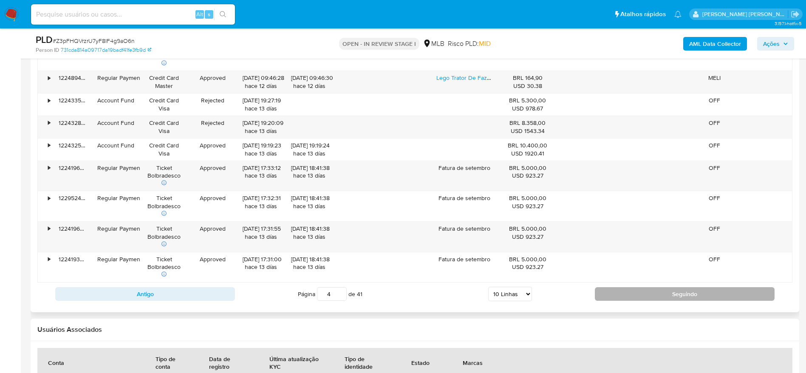
click at [663, 294] on button "Seguindo" at bounding box center [685, 294] width 180 height 14
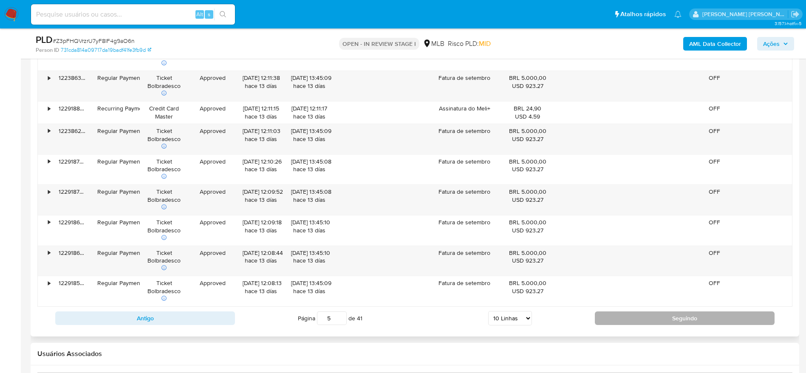
click at [644, 324] on button "Seguindo" at bounding box center [685, 319] width 180 height 14
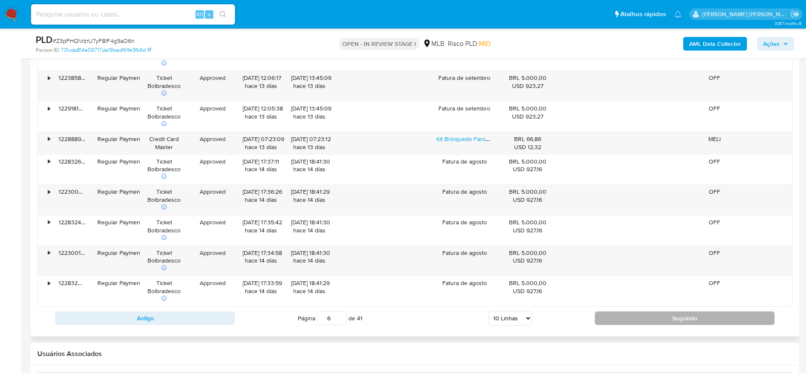
click at [610, 321] on button "Seguindo" at bounding box center [685, 319] width 180 height 14
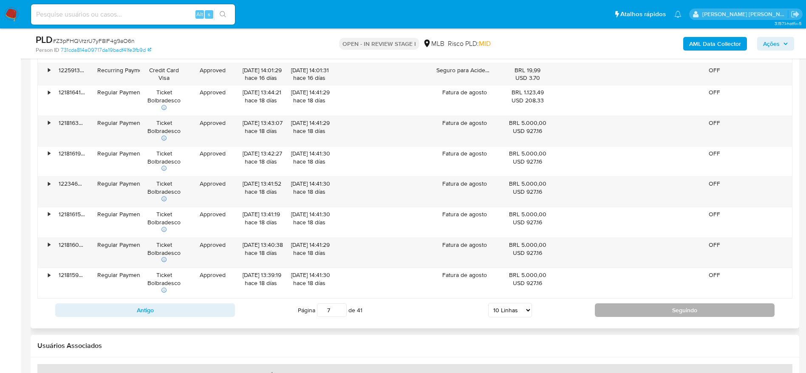
click at [632, 309] on button "Seguindo" at bounding box center [685, 311] width 180 height 14
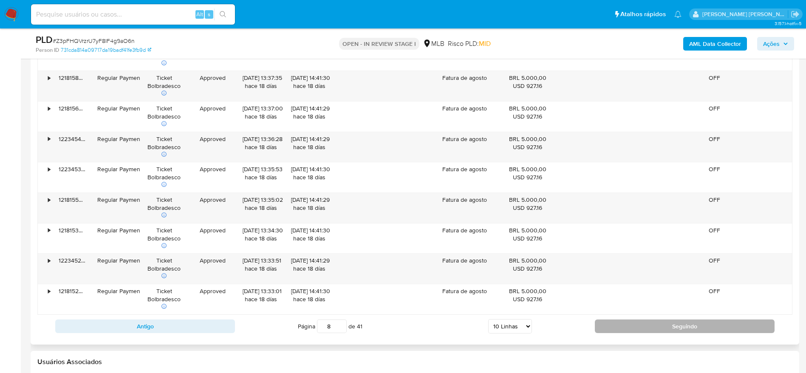
click at [631, 324] on button "Seguindo" at bounding box center [685, 327] width 180 height 14
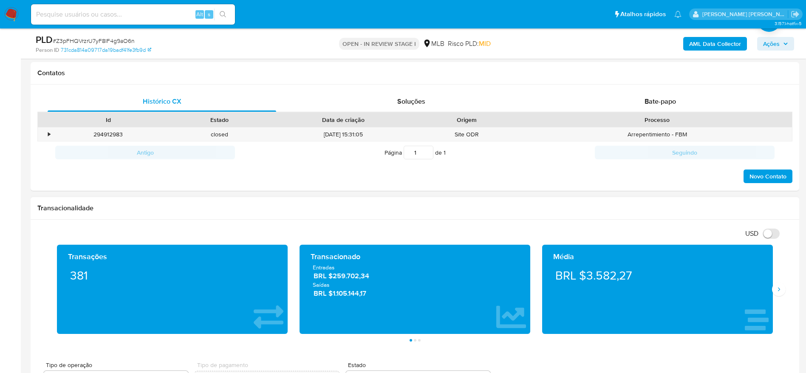
scroll to position [255, 0]
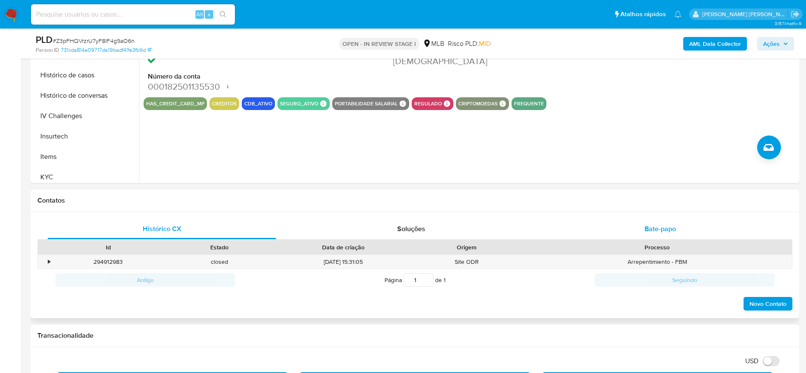
click at [664, 233] on span "Bate-papo" at bounding box center [660, 229] width 31 height 10
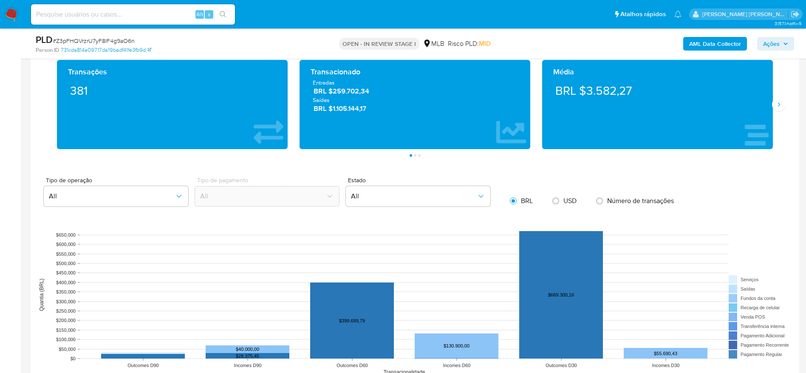
scroll to position [701, 0]
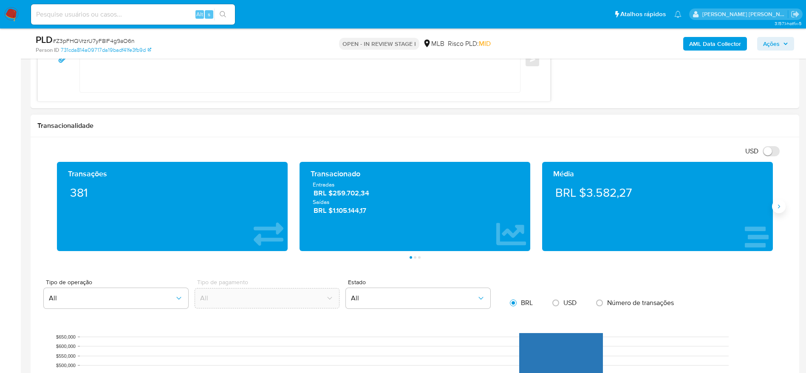
click at [781, 205] on icon "Siguiente" at bounding box center [779, 206] width 7 height 7
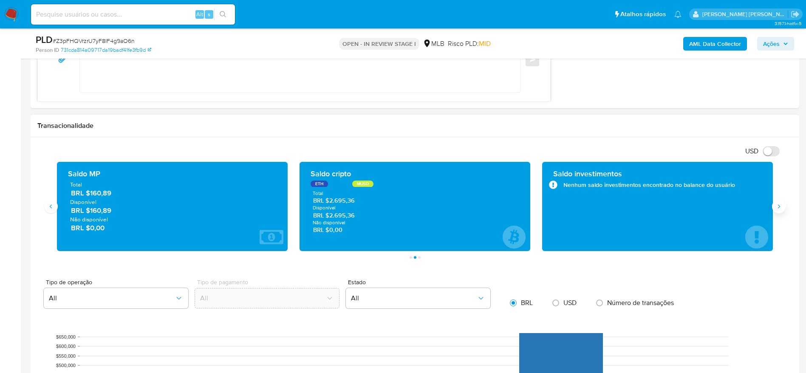
click at [781, 205] on icon "Siguiente" at bounding box center [779, 206] width 7 height 7
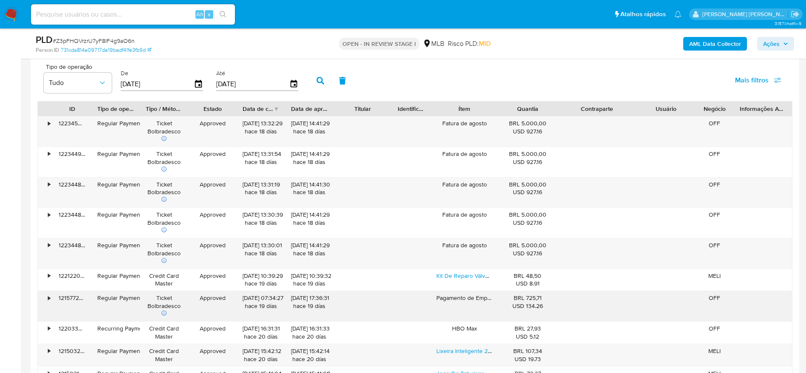
scroll to position [1212, 0]
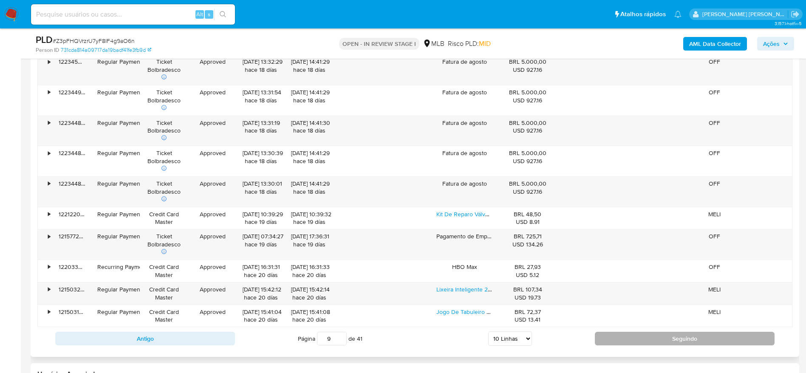
click at [636, 334] on button "Seguindo" at bounding box center [685, 339] width 180 height 14
type input "10"
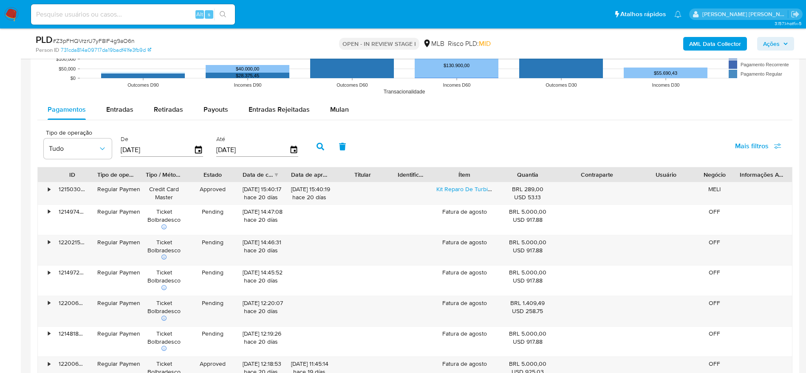
scroll to position [1148, 0]
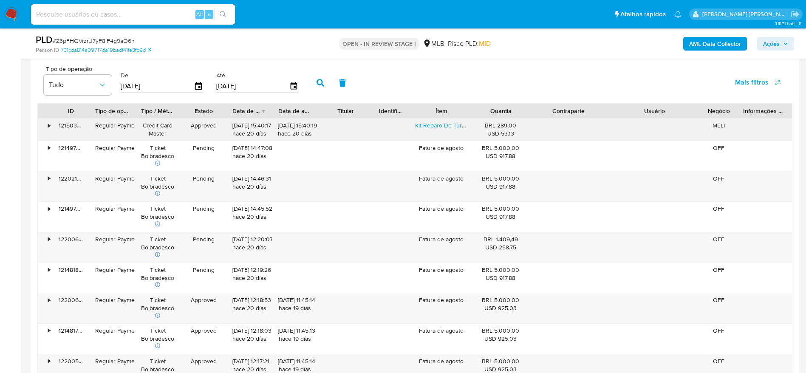
drag, startPoint x: 694, startPoint y: 109, endPoint x: 721, endPoint y: 134, distance: 37.0
click at [722, 134] on div "ID Tipo de operação Tipo / Método Estado Data de criação Data de aprovação Titu…" at bounding box center [414, 259] width 755 height 312
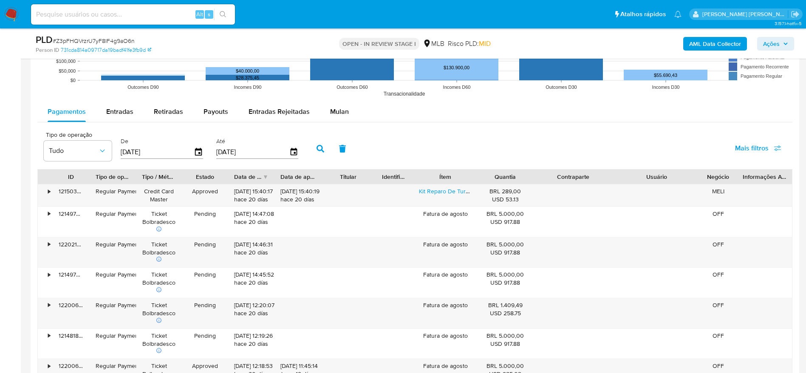
scroll to position [1020, 0]
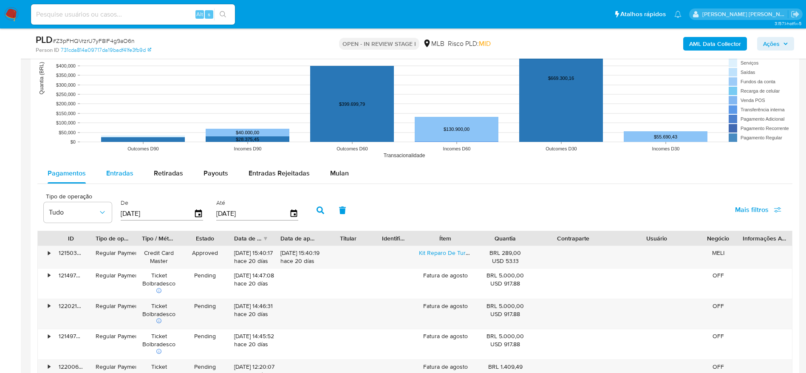
click at [106, 166] on div "Tipo de operação All Tipo de pagamento All Estado All BRL USD Número de transaç…" at bounding box center [414, 262] width 755 height 605
drag, startPoint x: 108, startPoint y: 171, endPoint x: 116, endPoint y: 177, distance: 9.8
click at [108, 172] on span "Entradas" at bounding box center [119, 173] width 27 height 10
select select "10"
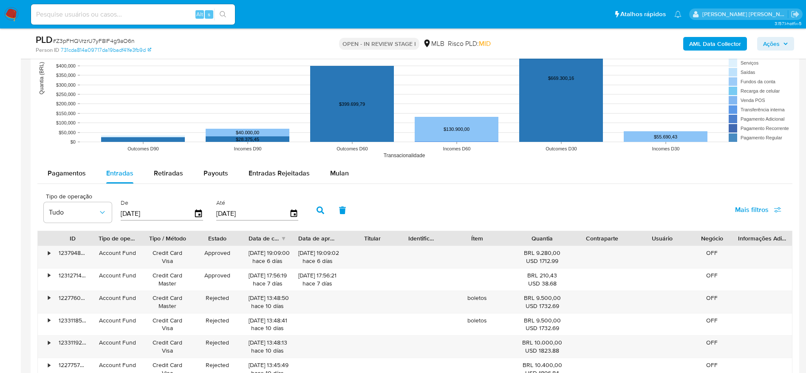
scroll to position [1148, 0]
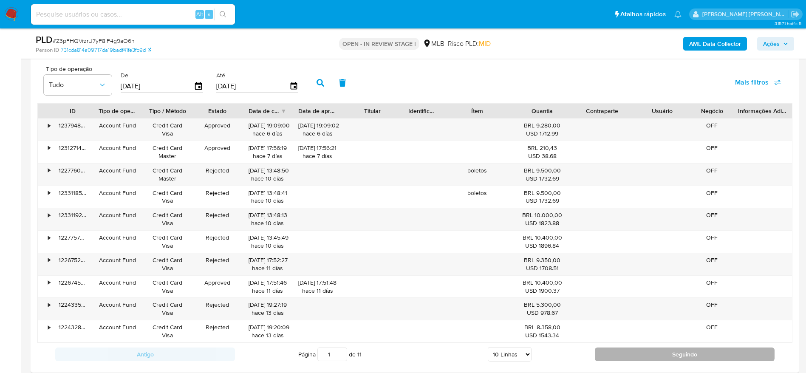
click at [616, 355] on button "Seguindo" at bounding box center [685, 355] width 180 height 14
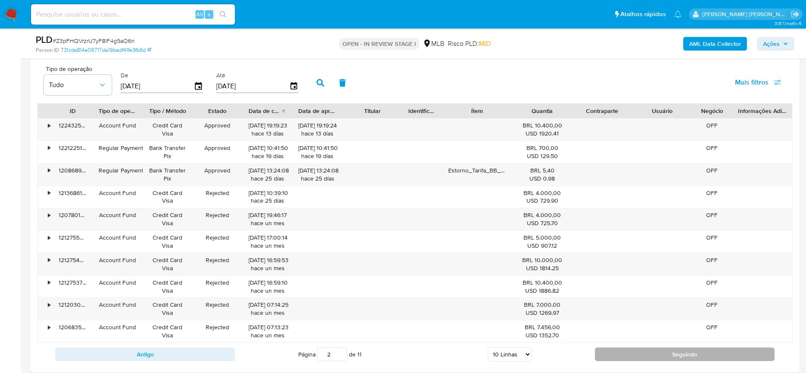
click at [616, 358] on button "Seguindo" at bounding box center [685, 355] width 180 height 14
type input "3"
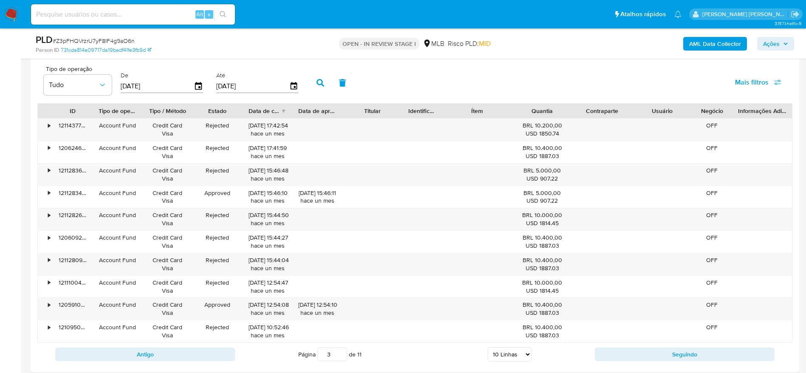
click at [787, 42] on icon "button" at bounding box center [785, 43] width 5 height 5
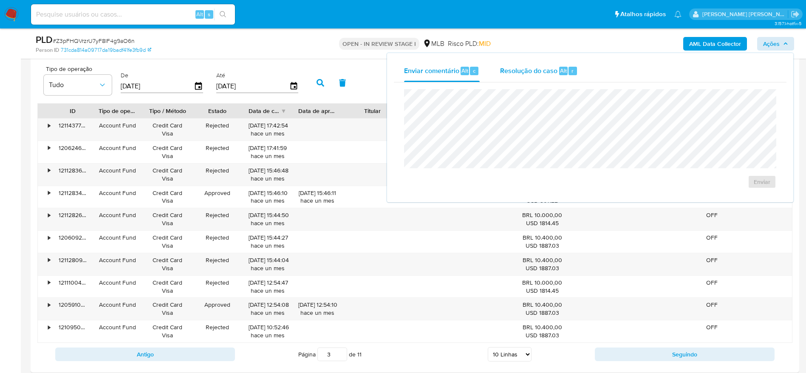
click at [534, 75] on div "Resolução do caso Alt r" at bounding box center [539, 71] width 78 height 22
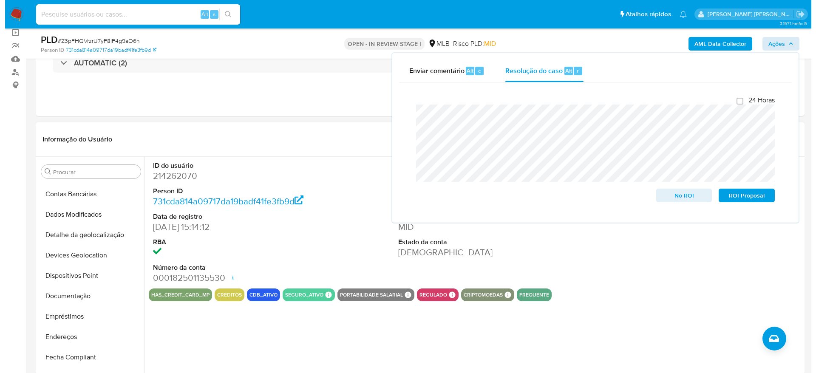
scroll to position [0, 0]
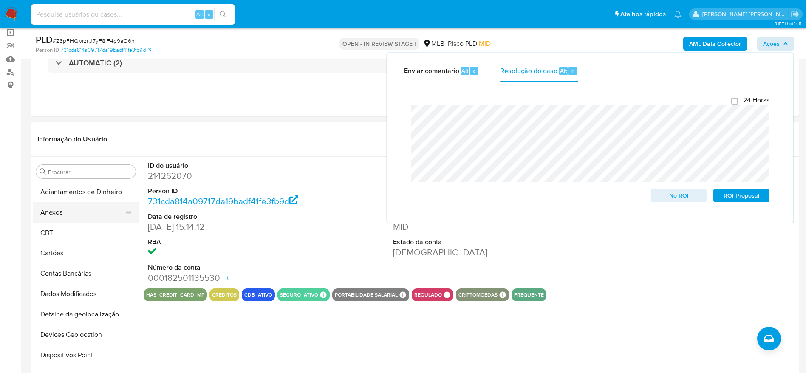
click at [78, 210] on button "Anexos" at bounding box center [82, 212] width 99 height 20
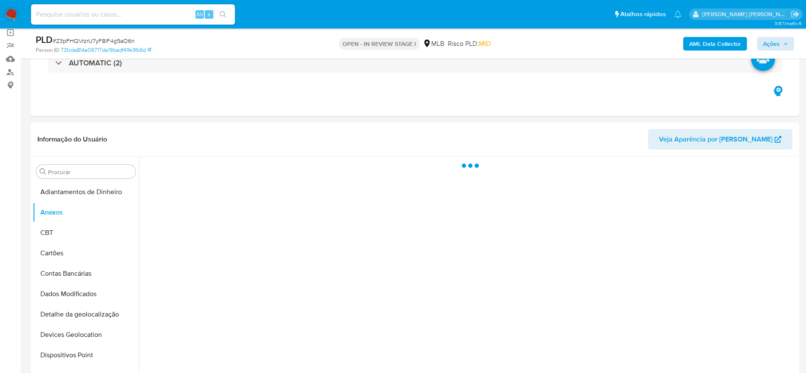
click at [717, 38] on b "AML Data Collector" at bounding box center [716, 44] width 52 height 14
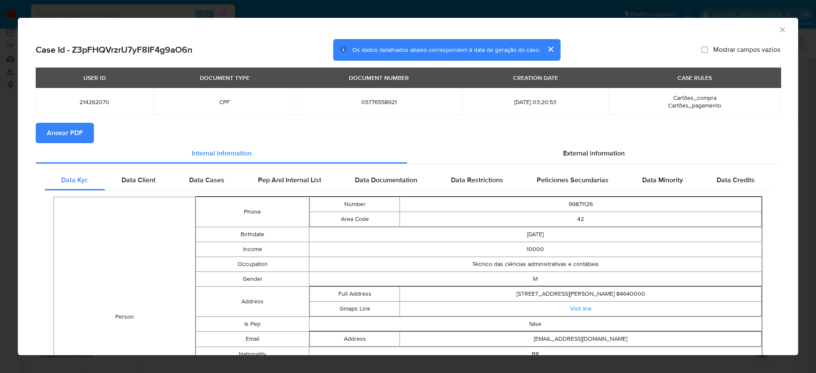
click at [54, 131] on span "Anexar PDF" at bounding box center [65, 133] width 36 height 19
click at [778, 31] on icon "Fechar a janela" at bounding box center [782, 30] width 9 height 9
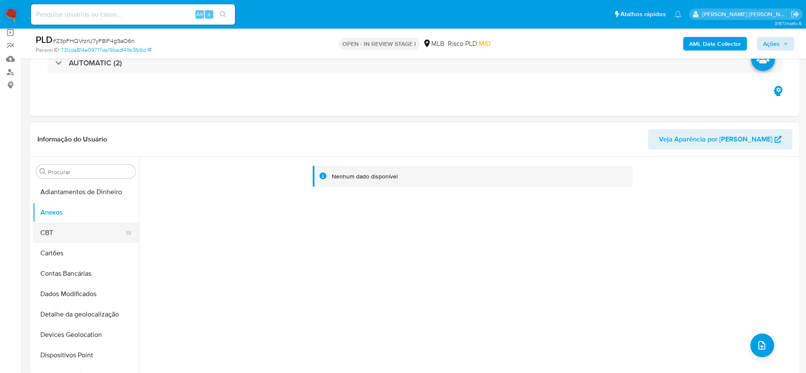
click at [54, 225] on button "CBT" at bounding box center [82, 233] width 99 height 20
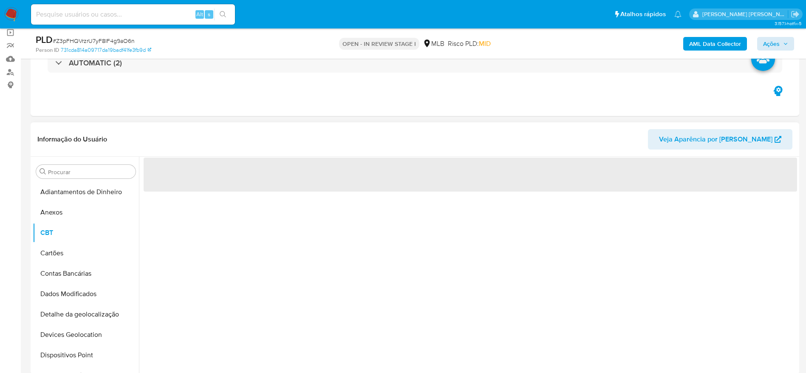
drag, startPoint x: 56, startPoint y: 214, endPoint x: 80, endPoint y: 163, distance: 55.9
click at [57, 214] on button "Anexos" at bounding box center [86, 212] width 106 height 20
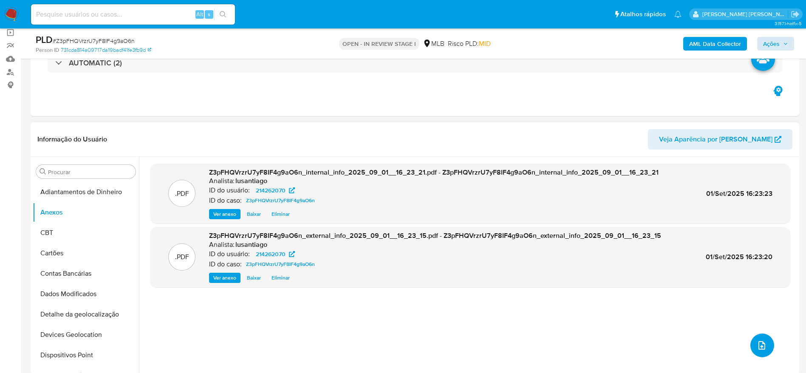
click at [765, 341] on button "upload-file" at bounding box center [763, 346] width 24 height 24
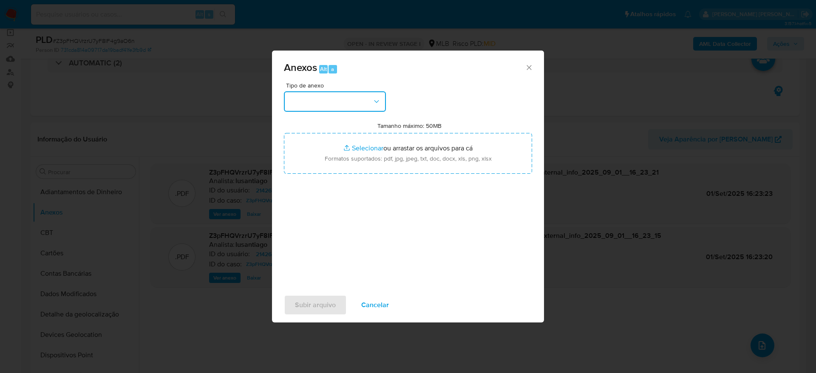
drag, startPoint x: 327, startPoint y: 91, endPoint x: 327, endPoint y: 104, distance: 12.8
click at [327, 93] on button "button" at bounding box center [335, 101] width 102 height 20
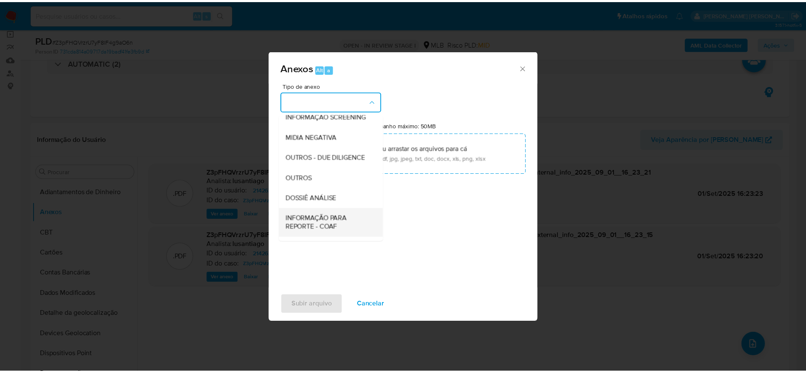
scroll to position [131, 0]
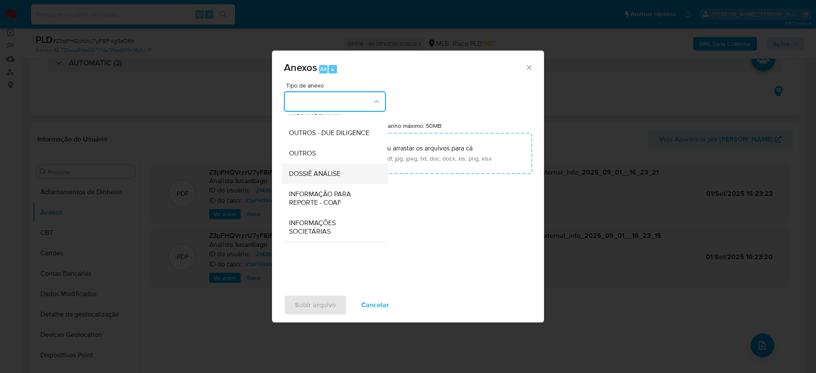
click at [311, 178] on div "DOSSIÊ ANÁLISE" at bounding box center [332, 174] width 87 height 20
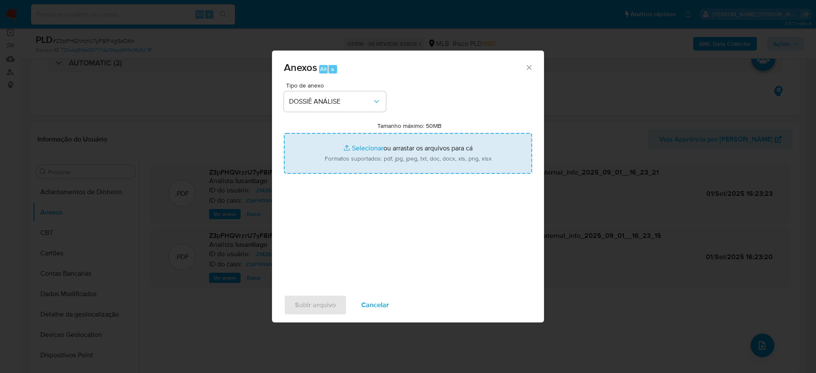
type input "C:\fakepath\Mulan 214262070_2025_09_01_14_10_01.xlsx"
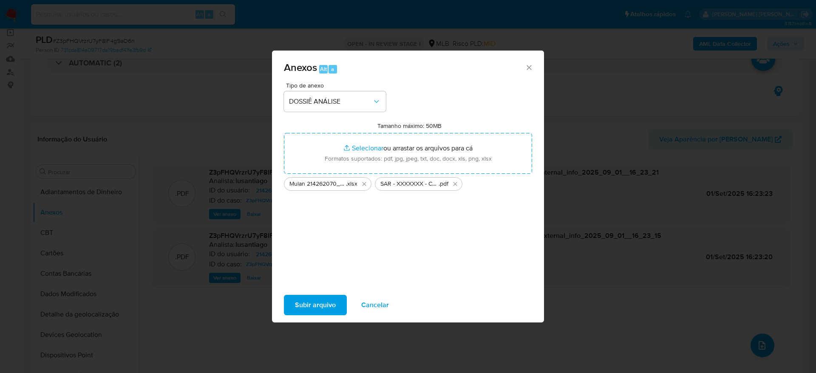
click at [321, 303] on span "Subir arquivo" at bounding box center [315, 305] width 41 height 19
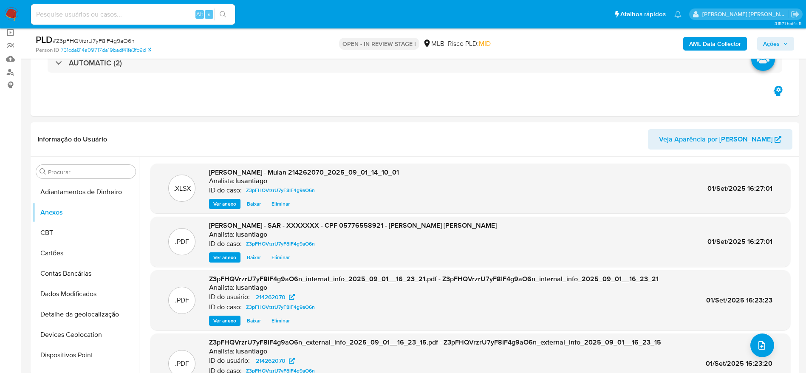
click at [775, 37] on span "Ações" at bounding box center [772, 44] width 17 height 14
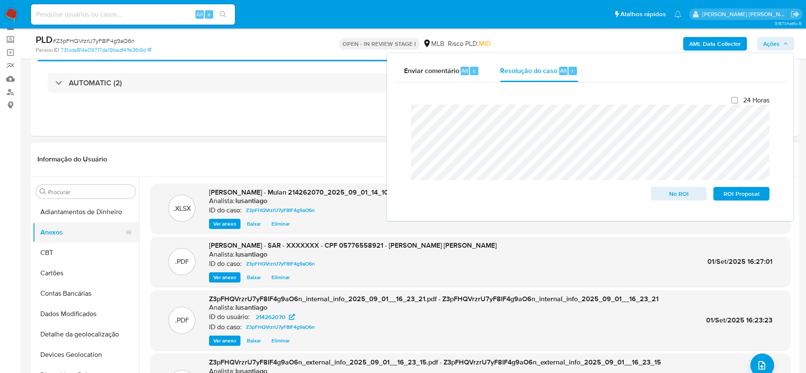
scroll to position [64, 0]
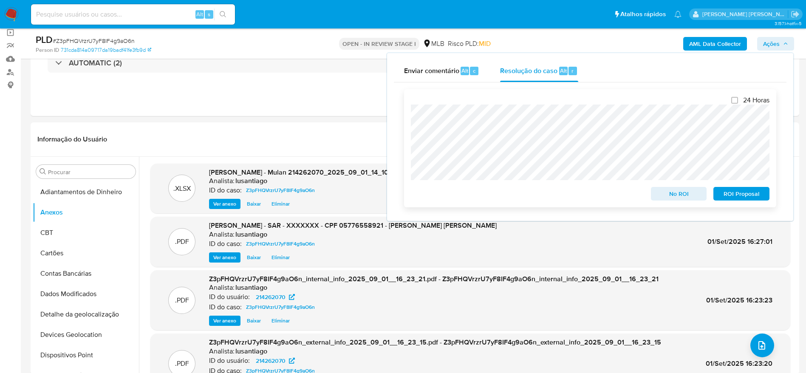
click at [745, 196] on span "ROI Proposal" at bounding box center [742, 194] width 44 height 12
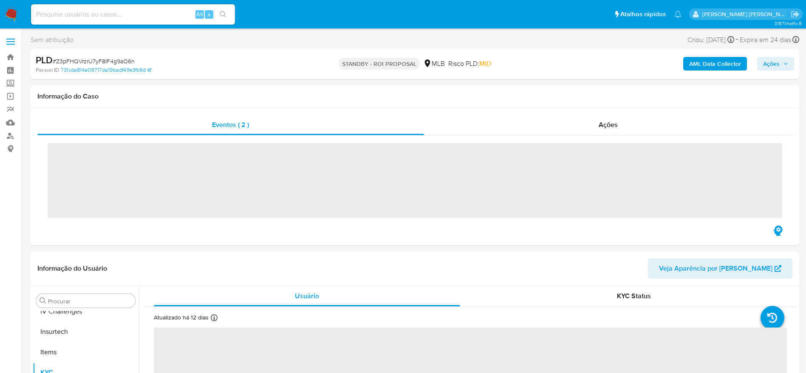
scroll to position [380, 0]
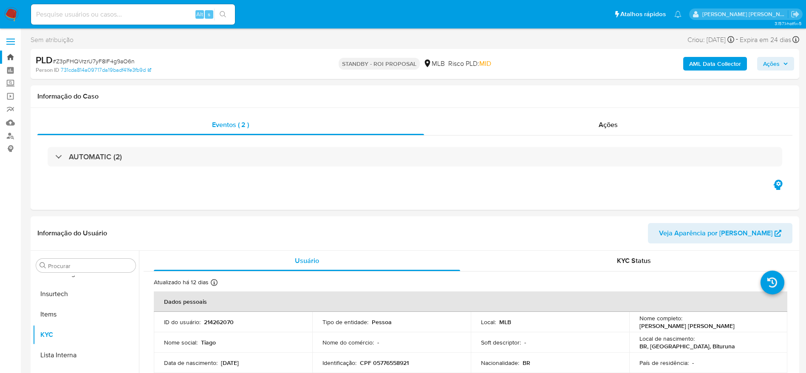
select select "10"
click at [12, 67] on link "Painel" at bounding box center [50, 70] width 101 height 13
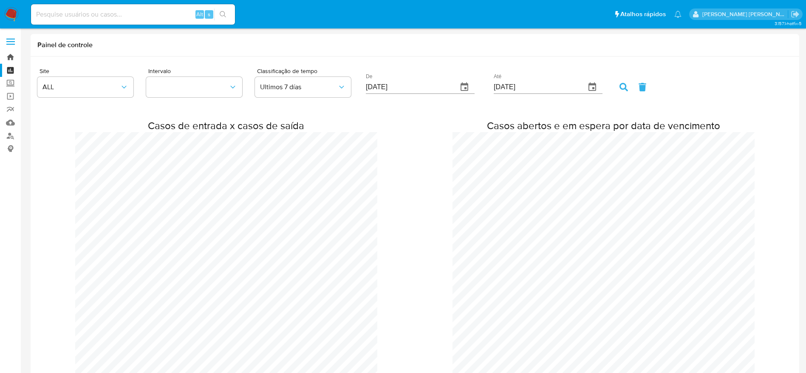
click at [9, 52] on link "Bandeja" at bounding box center [50, 57] width 101 height 13
